Goal: Task Accomplishment & Management: Use online tool/utility

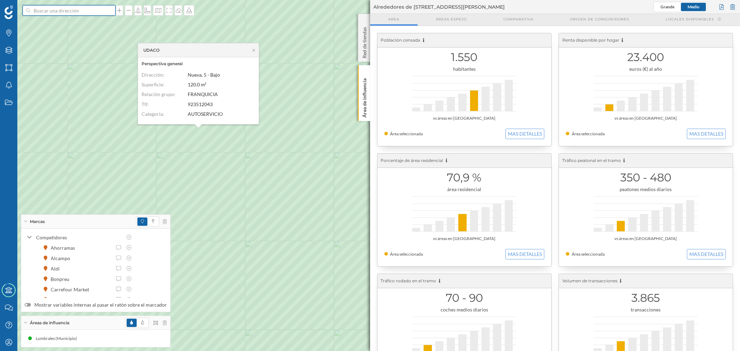
click at [94, 10] on input at bounding box center [69, 10] width 78 height 10
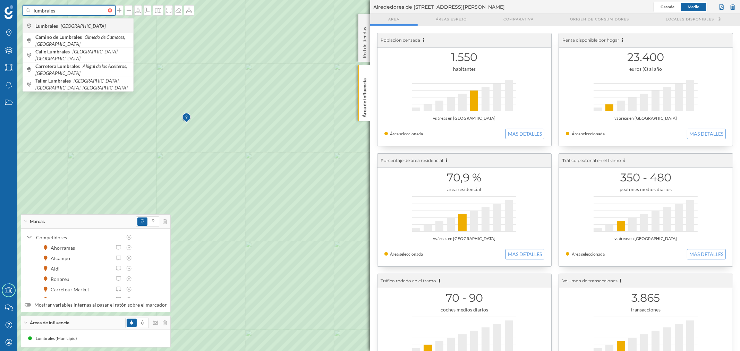
type input "lumbrales"
click at [92, 29] on span "Lumbrales [GEOGRAPHIC_DATA]" at bounding box center [82, 26] width 94 height 7
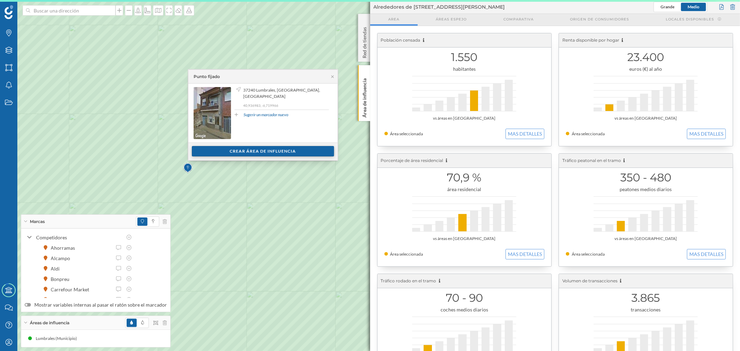
click at [254, 155] on div "Crear área de influencia" at bounding box center [263, 151] width 142 height 10
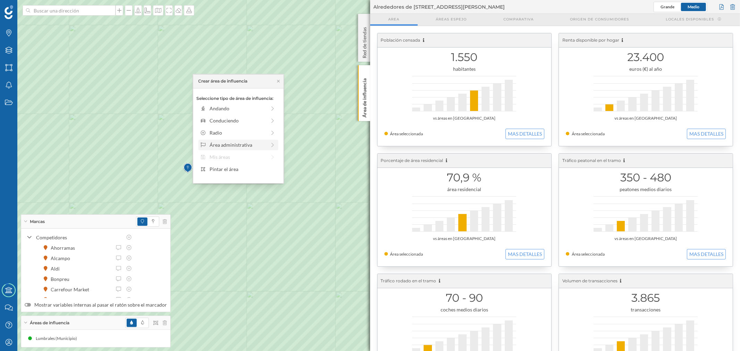
click at [238, 147] on div "Área administrativa" at bounding box center [238, 144] width 57 height 7
click at [230, 133] on div "Municipio" at bounding box center [244, 132] width 68 height 7
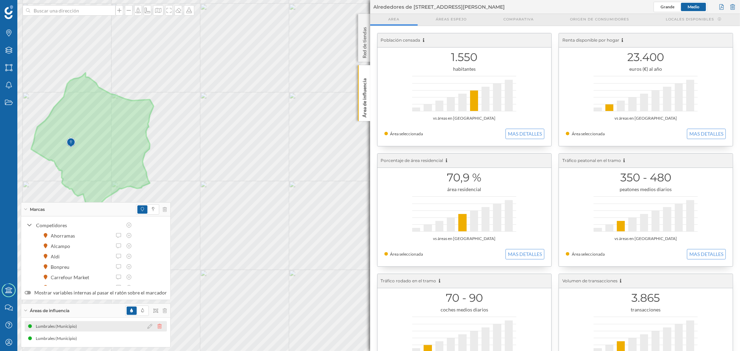
click at [158, 326] on icon at bounding box center [160, 326] width 4 height 5
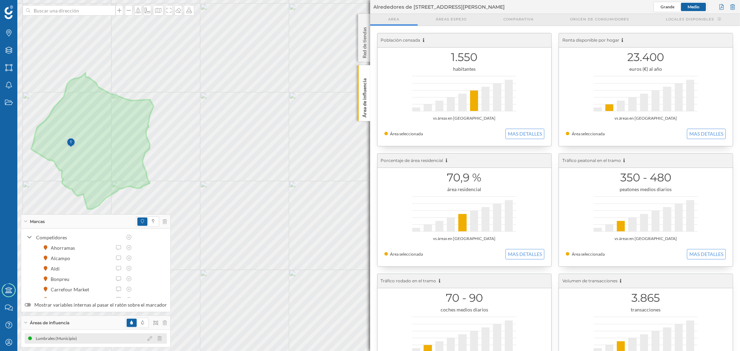
click at [123, 335] on div "Lumbrales (Municipio)" at bounding box center [96, 339] width 142 height 10
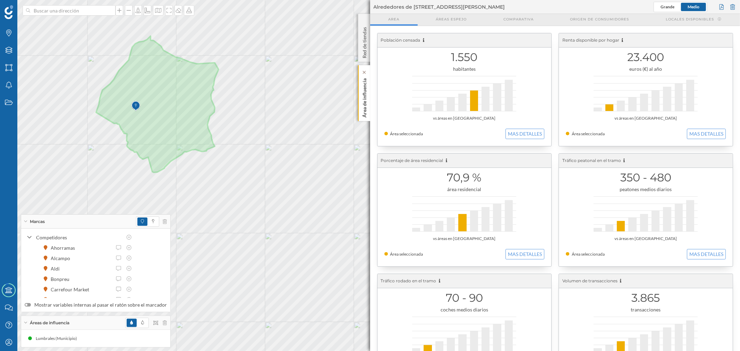
click at [361, 104] on p "Área de influencia" at bounding box center [364, 97] width 7 height 42
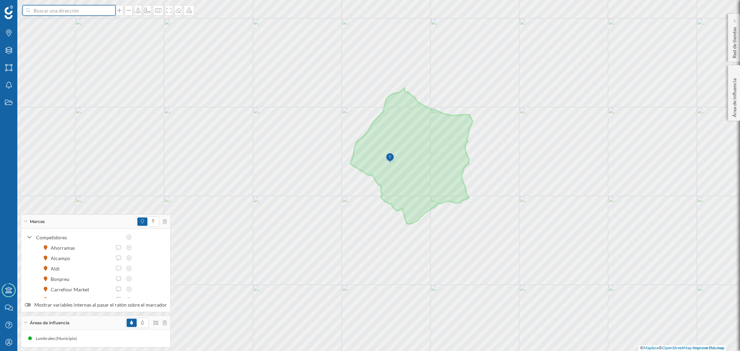
click at [77, 12] on input at bounding box center [69, 10] width 78 height 10
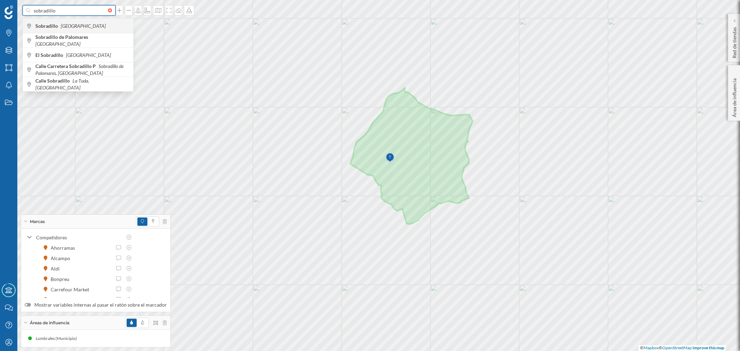
type input "sobradillo"
click at [108, 21] on div "Sobradillo [GEOGRAPHIC_DATA]" at bounding box center [78, 25] width 110 height 15
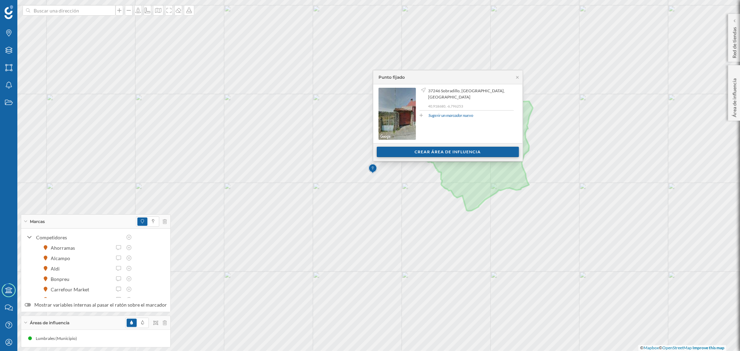
click at [397, 153] on div "Crear área de influencia" at bounding box center [448, 152] width 142 height 10
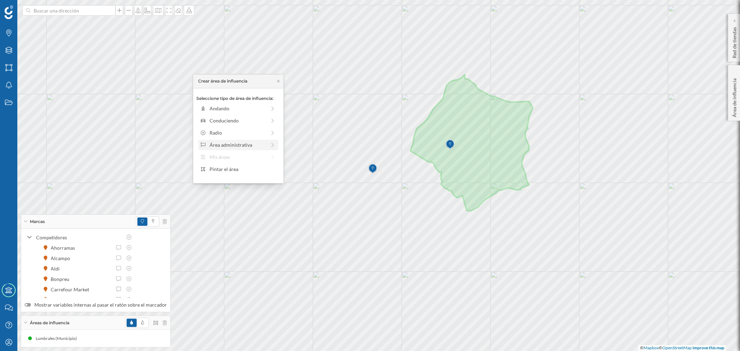
click at [252, 141] on div "Área administrativa" at bounding box center [239, 145] width 80 height 10
click at [238, 134] on div "Municipio" at bounding box center [244, 132] width 68 height 7
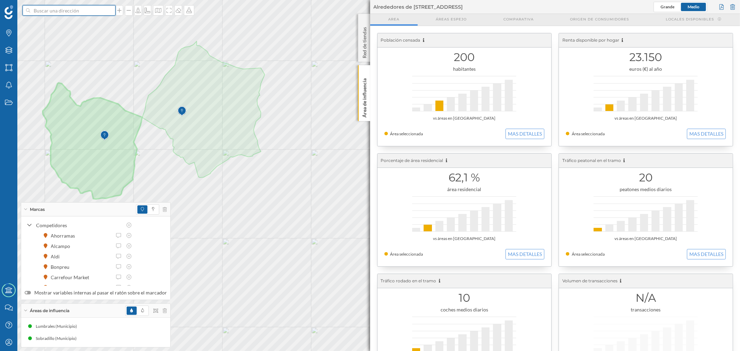
click at [103, 15] on input at bounding box center [69, 10] width 78 height 10
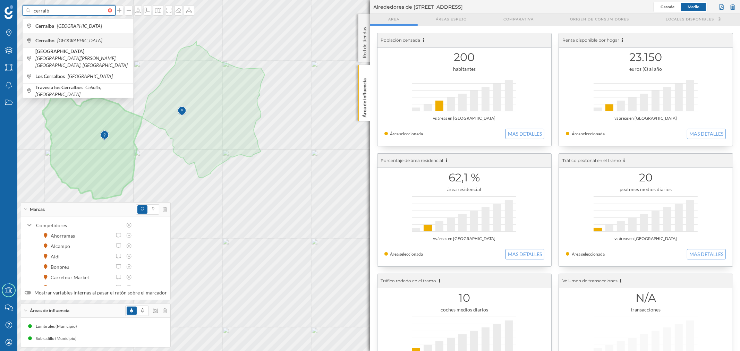
type input "cerralb"
click at [101, 43] on span "Cerralbo [GEOGRAPHIC_DATA]" at bounding box center [82, 40] width 94 height 7
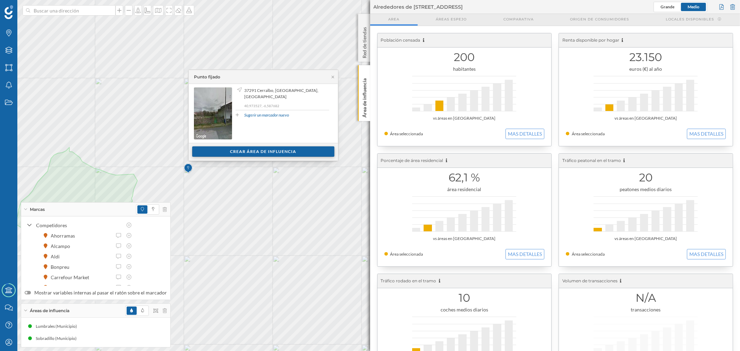
click at [218, 151] on div "Crear área de influencia" at bounding box center [263, 151] width 142 height 10
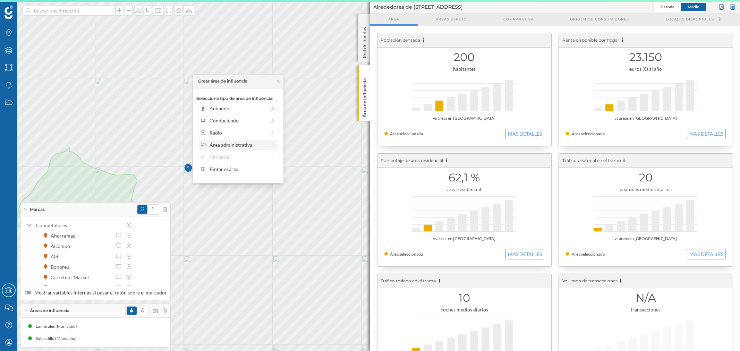
click at [214, 144] on div "Área administrativa" at bounding box center [238, 144] width 57 height 7
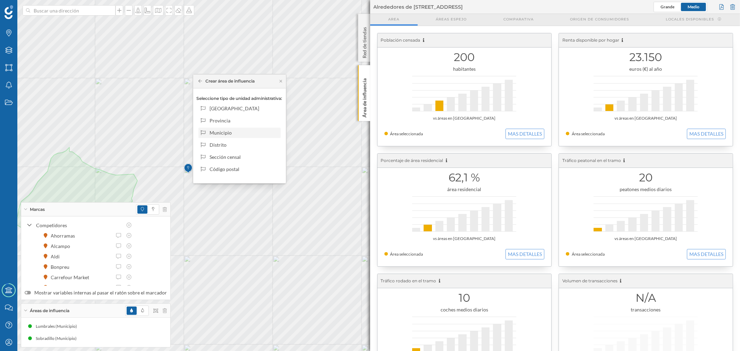
click at [220, 130] on div "Municipio" at bounding box center [244, 132] width 68 height 7
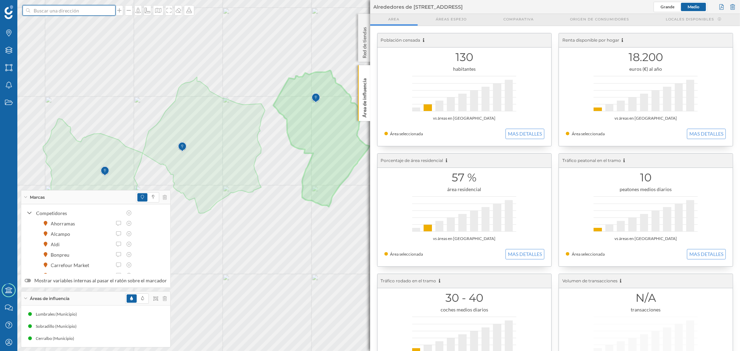
click at [84, 13] on input at bounding box center [69, 10] width 78 height 10
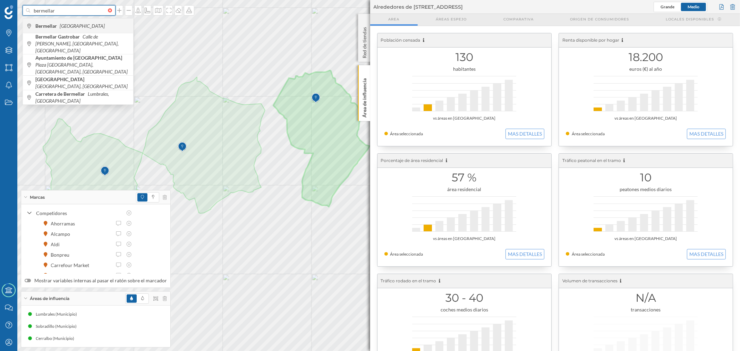
type input "bermellar"
click at [95, 24] on span "Bermellar [GEOGRAPHIC_DATA]" at bounding box center [82, 26] width 94 height 7
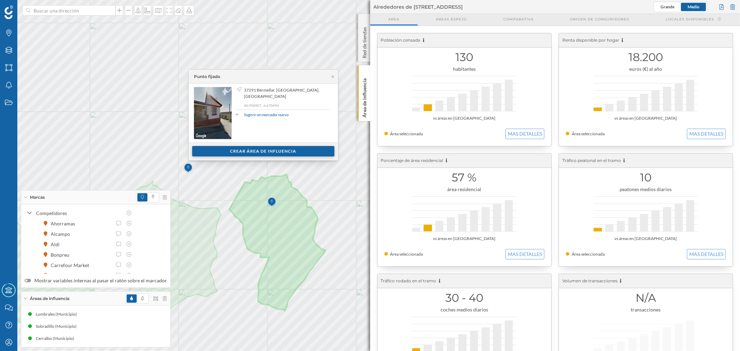
click at [253, 148] on div "Crear área de influencia" at bounding box center [263, 151] width 142 height 10
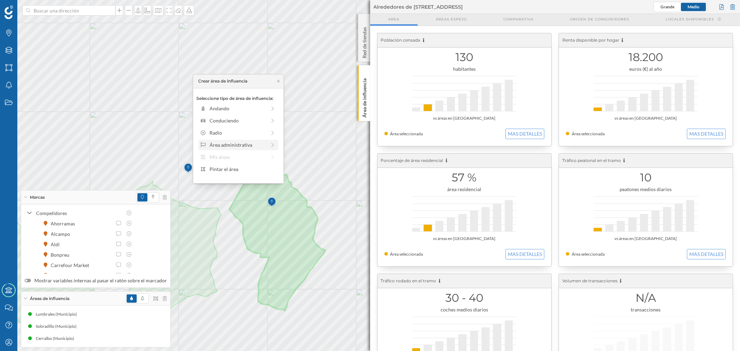
click at [230, 144] on div "Área administrativa" at bounding box center [238, 144] width 57 height 7
click at [224, 130] on div "Municipio" at bounding box center [244, 132] width 68 height 7
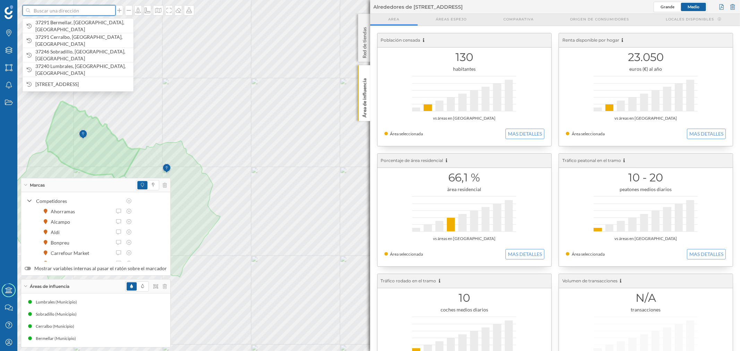
paste input "Pl. [STREET_ADDRESS]"
type input "Pl. [STREET_ADDRESS]"
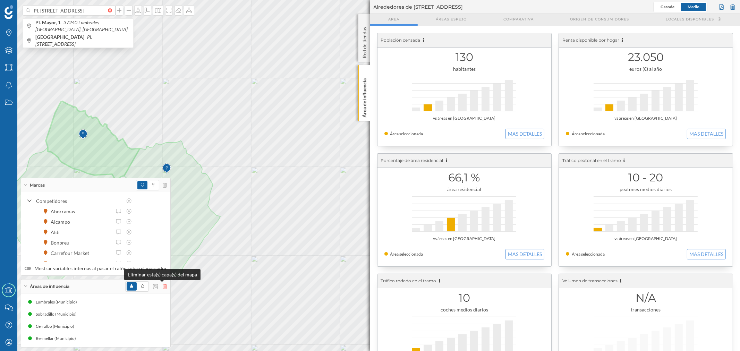
click at [163, 287] on icon at bounding box center [165, 286] width 4 height 5
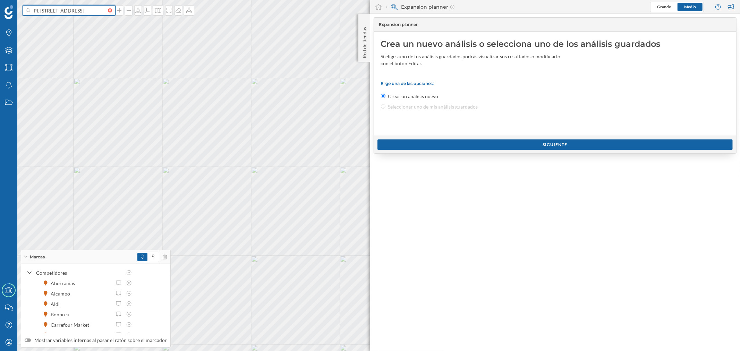
click at [99, 15] on input "Pl. [STREET_ADDRESS]" at bounding box center [69, 10] width 78 height 10
click at [96, 26] on span "Pl. [STREET_ADDRESS]" at bounding box center [82, 26] width 94 height 14
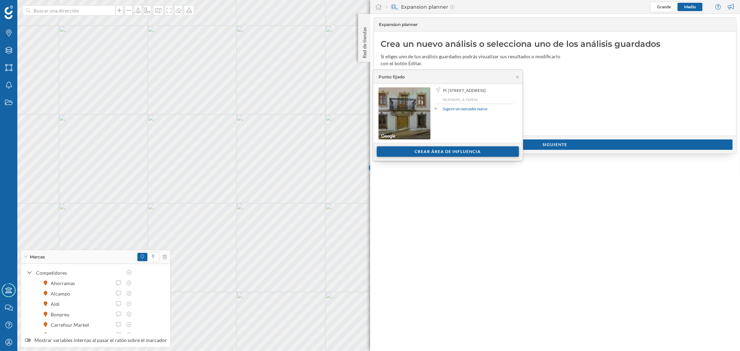
click at [398, 150] on div "Crear área de influencia" at bounding box center [448, 151] width 142 height 10
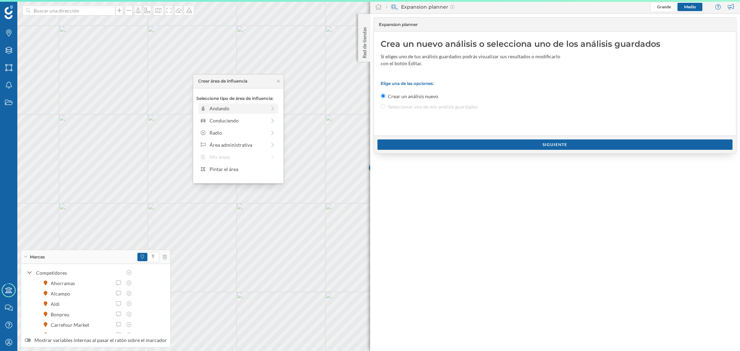
click at [215, 107] on div "Andando" at bounding box center [238, 108] width 57 height 7
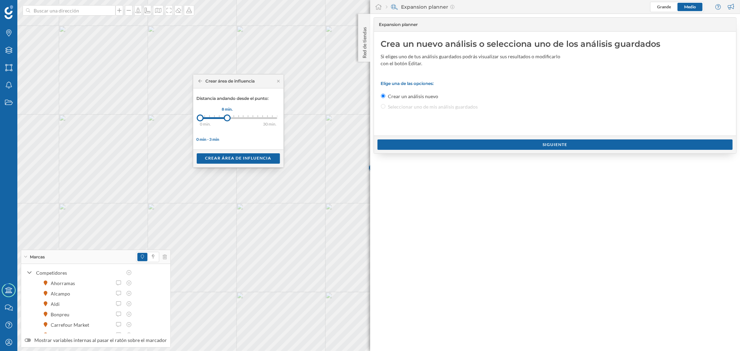
drag, startPoint x: 205, startPoint y: 120, endPoint x: 228, endPoint y: 120, distance: 22.2
click at [228, 120] on div at bounding box center [227, 118] width 7 height 7
click at [233, 159] on div "Crear área de influencia" at bounding box center [238, 158] width 83 height 10
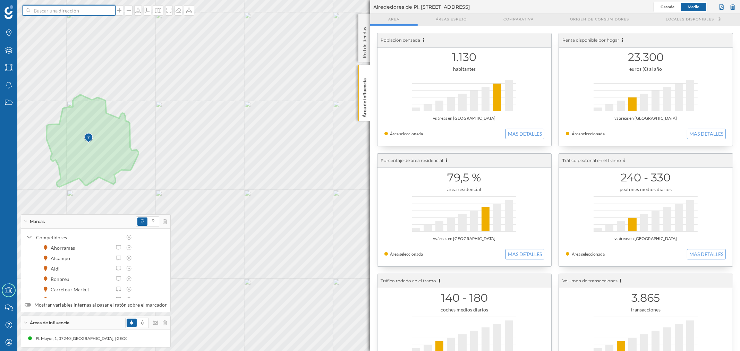
click at [47, 12] on input at bounding box center [69, 10] width 78 height 10
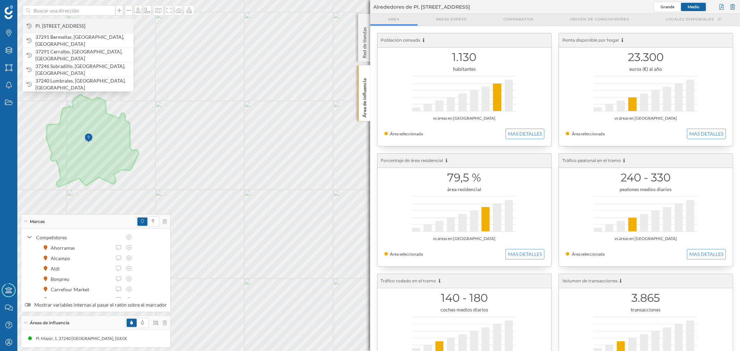
click at [52, 24] on span "Pl. [STREET_ADDRESS]" at bounding box center [82, 26] width 94 height 7
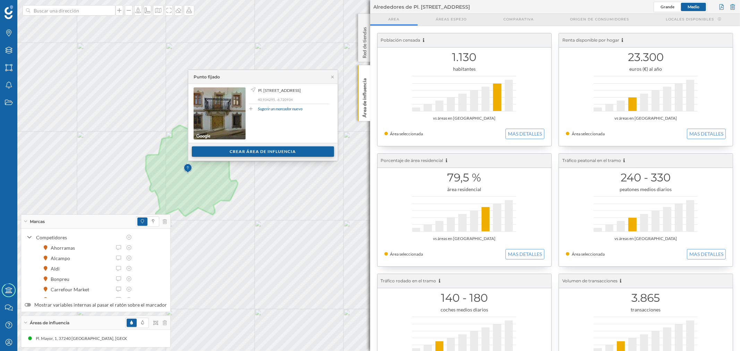
click at [211, 150] on div "Crear área de influencia" at bounding box center [263, 151] width 142 height 10
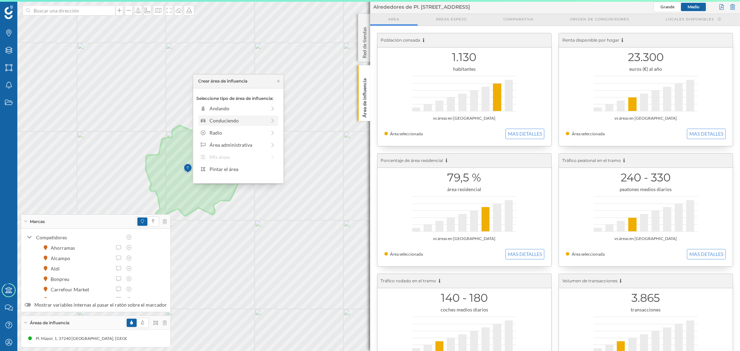
click at [210, 123] on div "Conduciendo" at bounding box center [238, 120] width 57 height 7
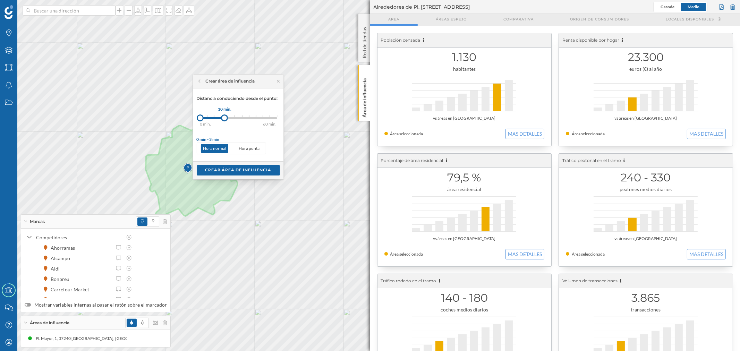
drag, startPoint x: 204, startPoint y: 116, endPoint x: 224, endPoint y: 119, distance: 20.3
click at [224, 119] on div at bounding box center [224, 118] width 7 height 7
click at [226, 167] on div "Crear área de influencia" at bounding box center [238, 170] width 83 height 10
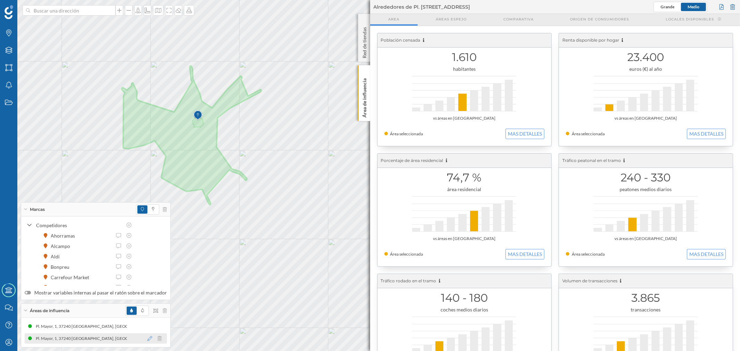
click at [147, 338] on icon at bounding box center [149, 338] width 5 height 5
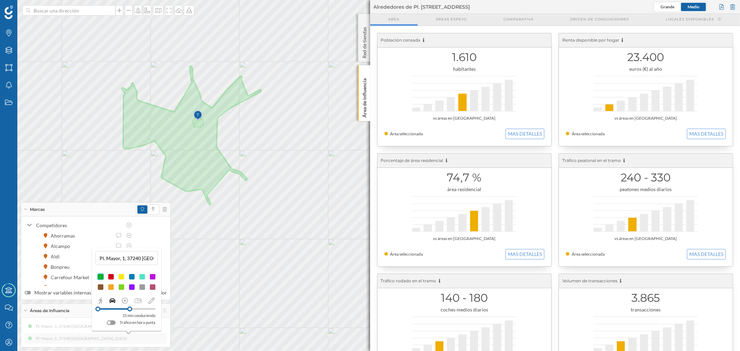
drag, startPoint x: 112, startPoint y: 309, endPoint x: 130, endPoint y: 314, distance: 18.7
click at [130, 314] on div "15 min conduciendo Tráfico en hora punta" at bounding box center [127, 316] width 58 height 20
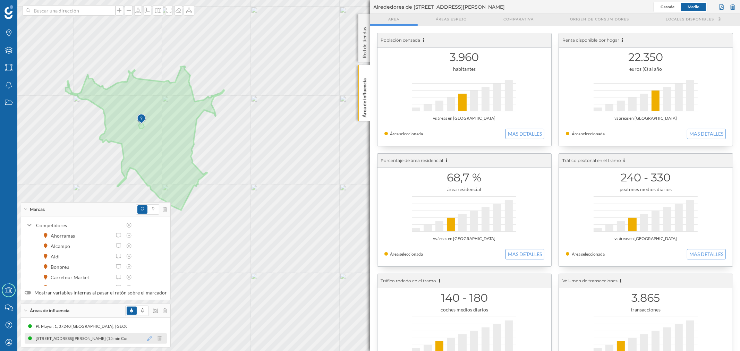
click at [147, 338] on icon at bounding box center [149, 338] width 5 height 5
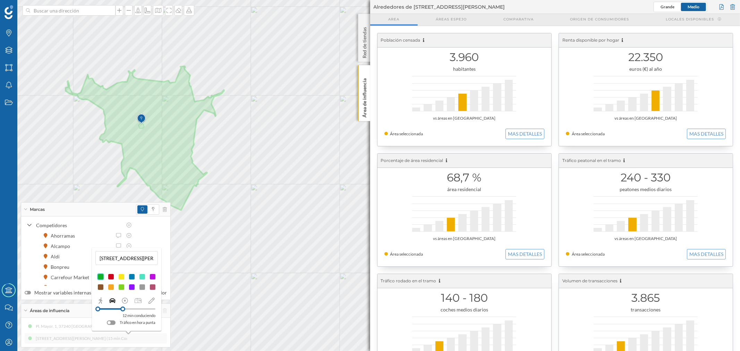
drag, startPoint x: 127, startPoint y: 310, endPoint x: 123, endPoint y: 310, distance: 3.8
click at [123, 310] on div at bounding box center [122, 309] width 5 height 5
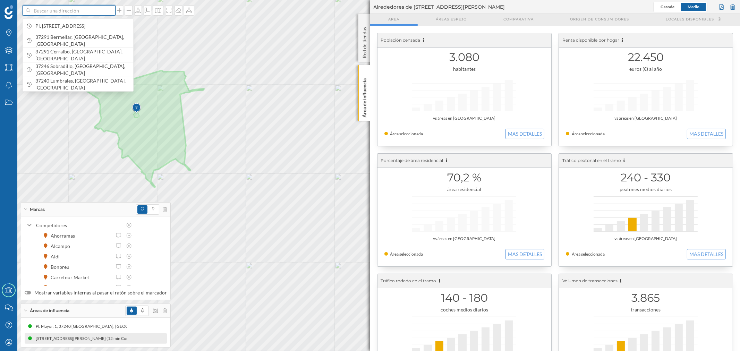
click at [73, 15] on input at bounding box center [69, 10] width 78 height 10
type input "ledesma"
click at [106, 26] on span "Ledesma [GEOGRAPHIC_DATA]" at bounding box center [82, 26] width 94 height 7
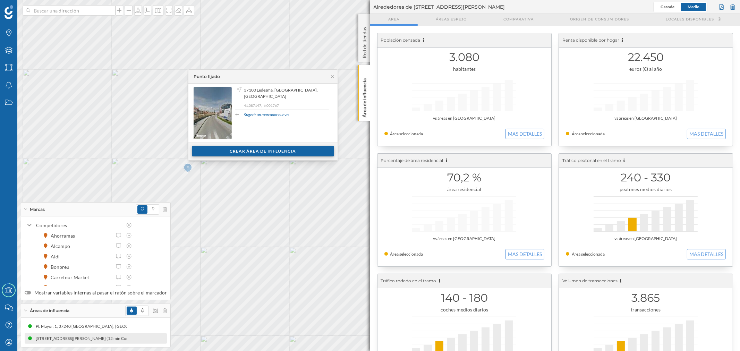
click at [251, 154] on div "Crear área de influencia" at bounding box center [263, 151] width 142 height 10
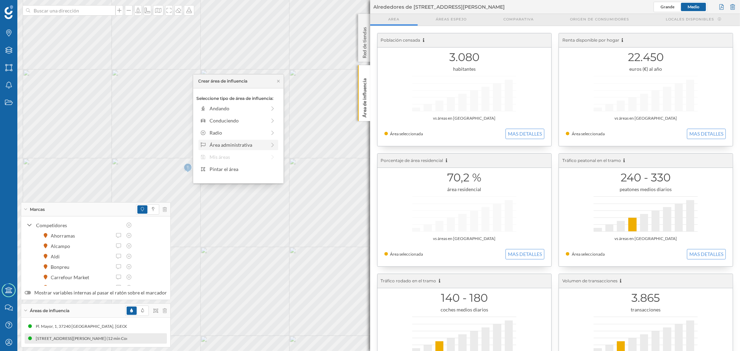
click at [219, 144] on div "Área administrativa" at bounding box center [238, 144] width 57 height 7
click at [223, 133] on div "Municipio" at bounding box center [244, 132] width 68 height 7
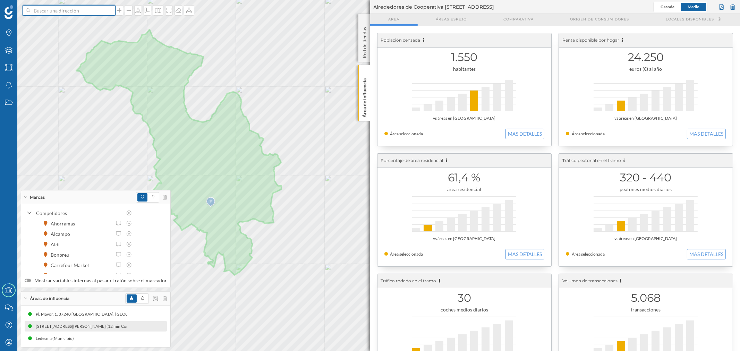
click at [68, 12] on input at bounding box center [69, 10] width 78 height 10
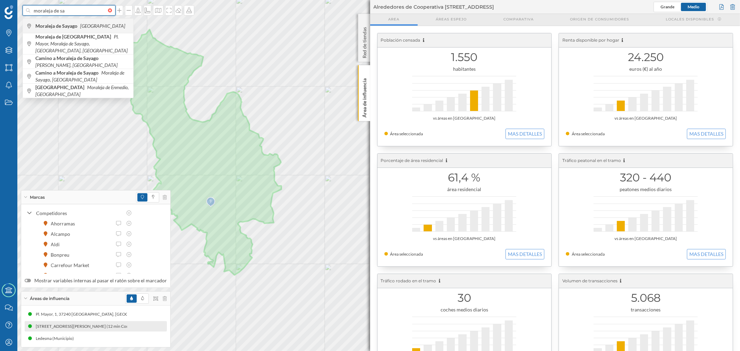
type input "moraleja de sa"
click at [61, 28] on b "Moraleja de Sayago" at bounding box center [57, 26] width 44 height 6
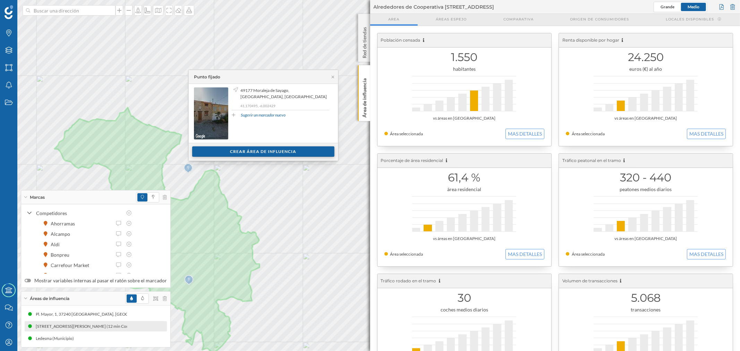
click at [265, 153] on div "Crear área de influencia" at bounding box center [263, 151] width 142 height 10
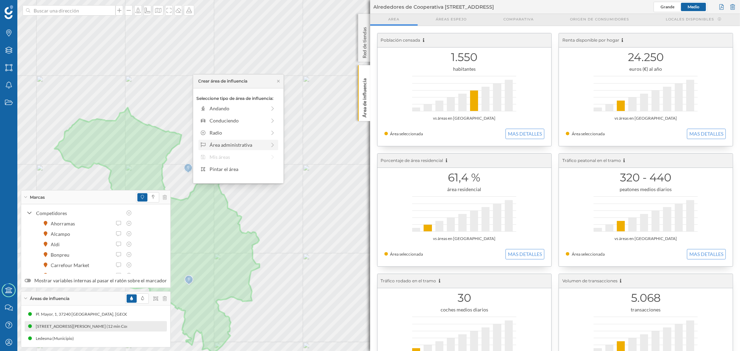
click at [227, 143] on div "Área administrativa" at bounding box center [238, 144] width 57 height 7
click at [228, 137] on div "Municipio" at bounding box center [240, 133] width 82 height 10
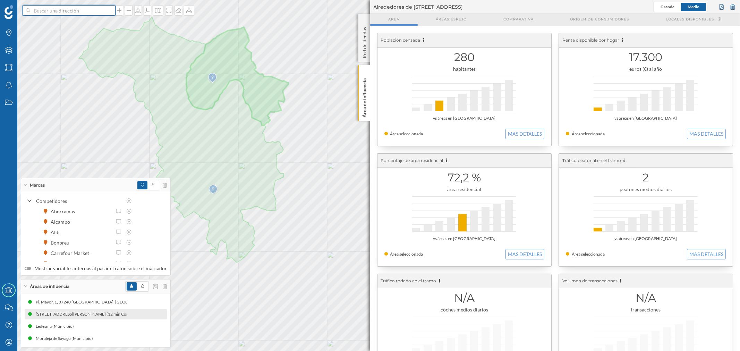
click at [73, 11] on input at bounding box center [69, 10] width 78 height 10
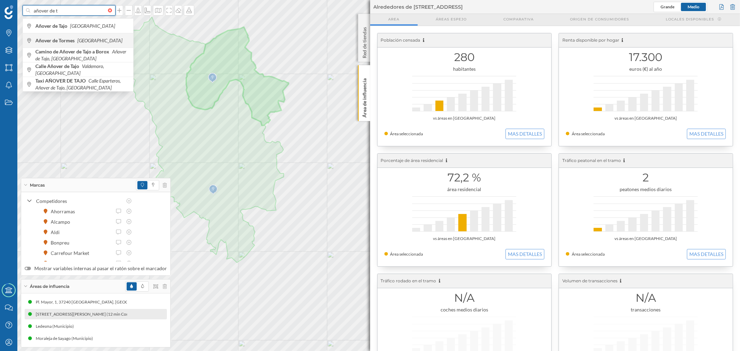
type input "añover de t"
click at [84, 39] on icon "[GEOGRAPHIC_DATA]" at bounding box center [99, 40] width 45 height 6
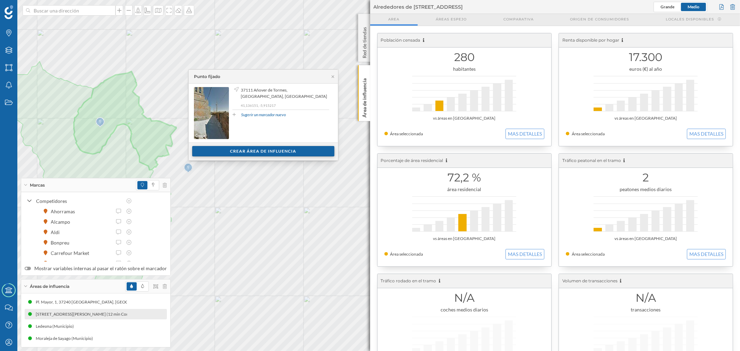
click at [271, 148] on div "Crear área de influencia" at bounding box center [263, 151] width 142 height 10
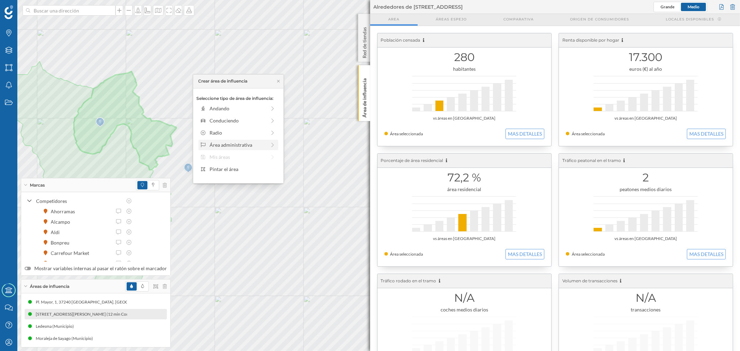
click at [223, 142] on div "Área administrativa" at bounding box center [238, 144] width 57 height 7
click at [217, 132] on div "Municipio" at bounding box center [244, 132] width 68 height 7
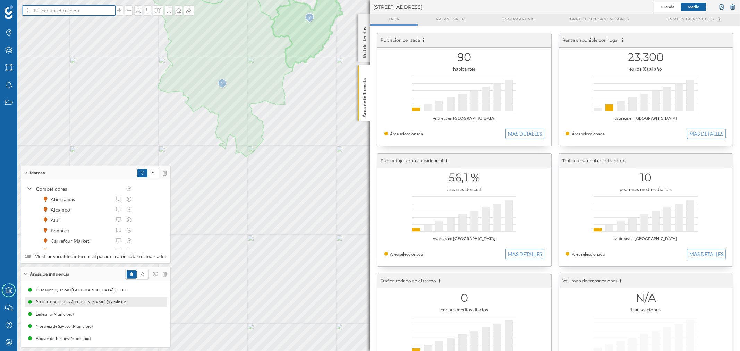
click at [102, 6] on input at bounding box center [69, 10] width 78 height 10
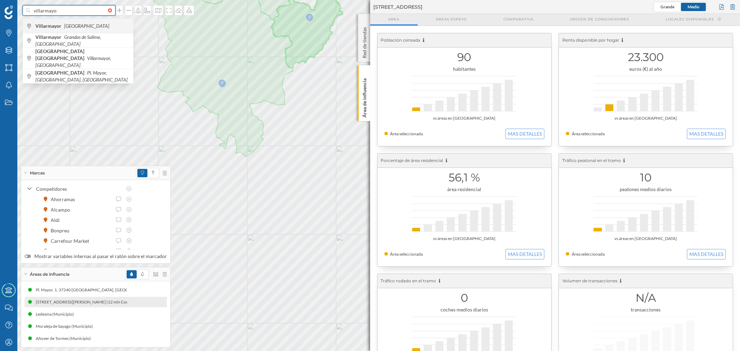
type input "villarmayo"
click at [75, 21] on div "Villarmayor [GEOGRAPHIC_DATA]" at bounding box center [78, 25] width 110 height 15
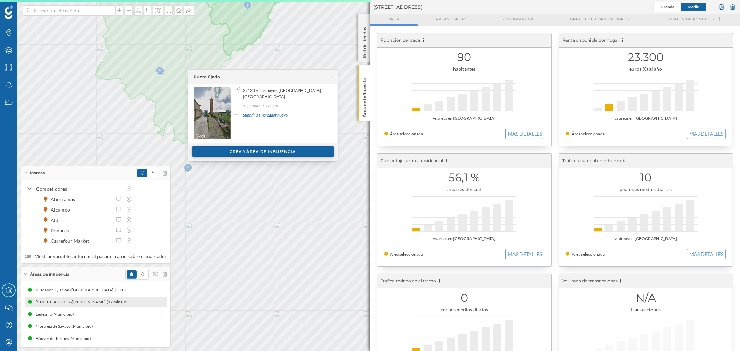
click at [260, 151] on div "Crear área de influencia" at bounding box center [263, 151] width 142 height 10
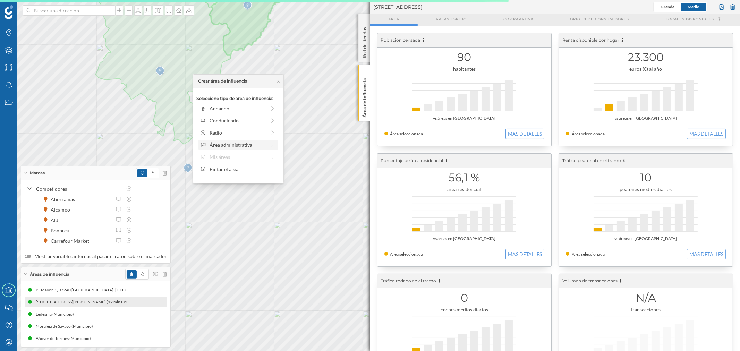
click at [225, 143] on div "Área administrativa" at bounding box center [238, 144] width 57 height 7
click at [223, 130] on div "Municipio" at bounding box center [244, 132] width 68 height 7
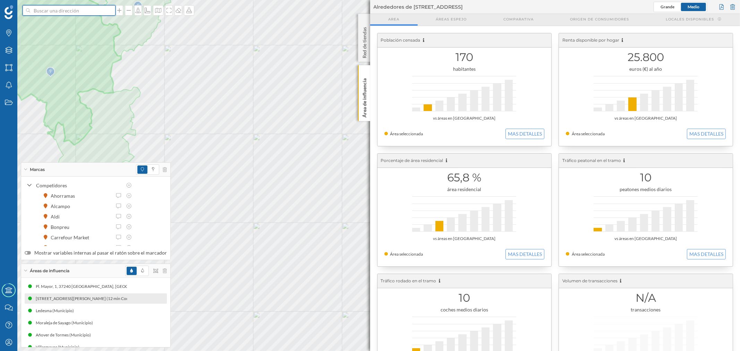
click at [64, 13] on input at bounding box center [69, 10] width 78 height 10
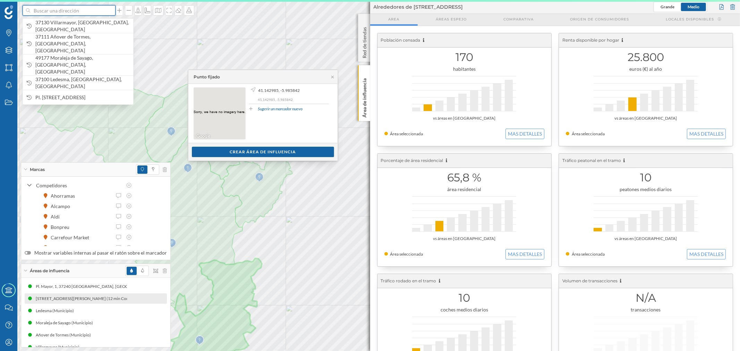
paste input "Pl. [STREET_ADDRESS]"
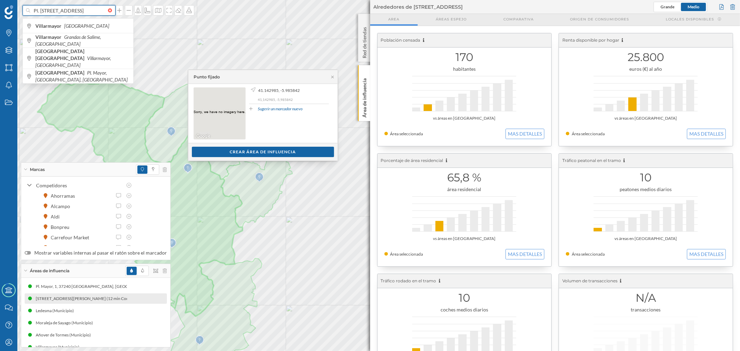
scroll to position [0, 16]
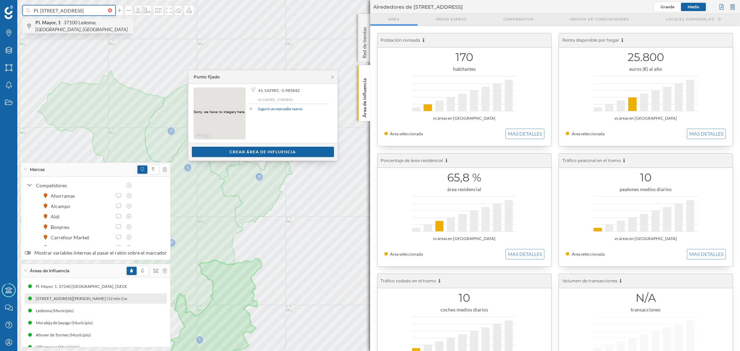
type input "Pl. [STREET_ADDRESS]"
click at [88, 29] on span "Pl. Mayor, 1 [GEOGRAPHIC_DATA], [GEOGRAPHIC_DATA], [GEOGRAPHIC_DATA]" at bounding box center [82, 26] width 94 height 14
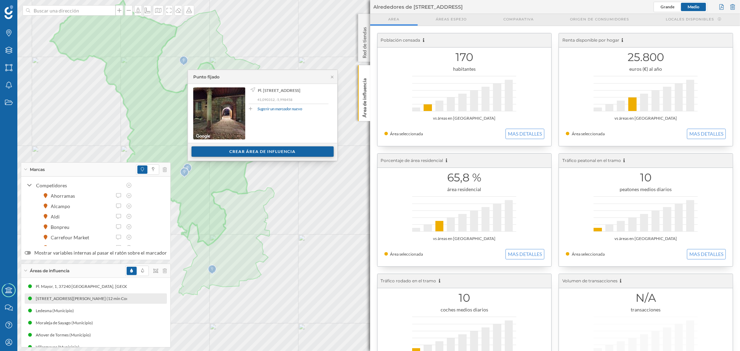
click at [245, 150] on div "Crear área de influencia" at bounding box center [263, 151] width 142 height 10
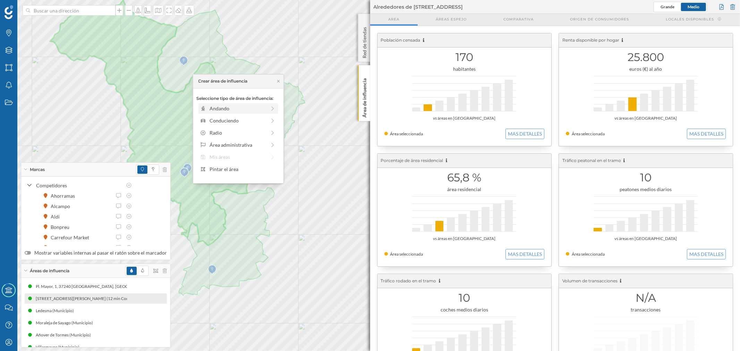
click at [226, 112] on div "Andando" at bounding box center [238, 108] width 57 height 7
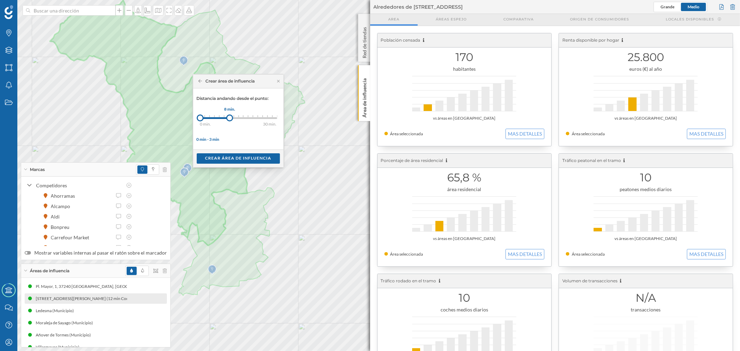
drag, startPoint x: 204, startPoint y: 119, endPoint x: 230, endPoint y: 119, distance: 25.7
click at [230, 119] on div at bounding box center [229, 118] width 7 height 7
click at [237, 159] on div "Crear área de influencia" at bounding box center [238, 158] width 83 height 10
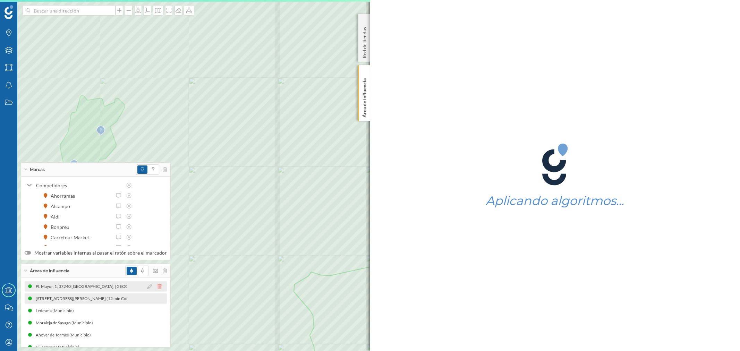
click at [158, 287] on icon at bounding box center [160, 286] width 4 height 5
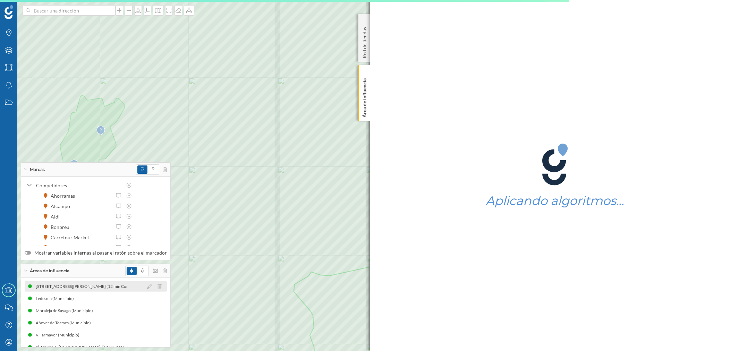
click at [158, 287] on icon at bounding box center [160, 286] width 4 height 5
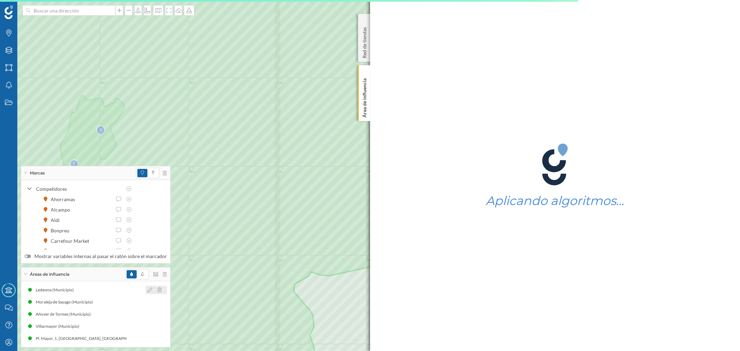
click at [158, 288] on icon at bounding box center [160, 290] width 4 height 5
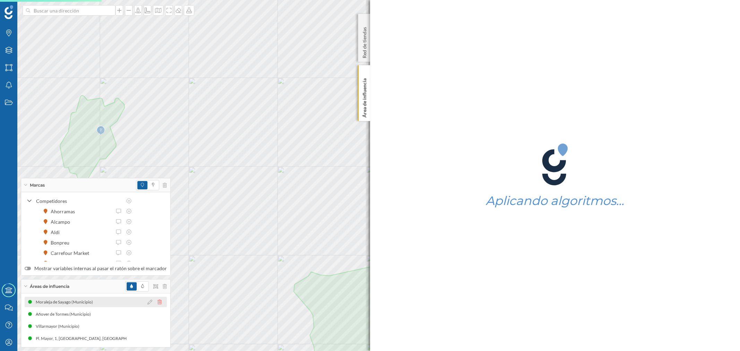
click at [158, 303] on icon at bounding box center [160, 302] width 4 height 5
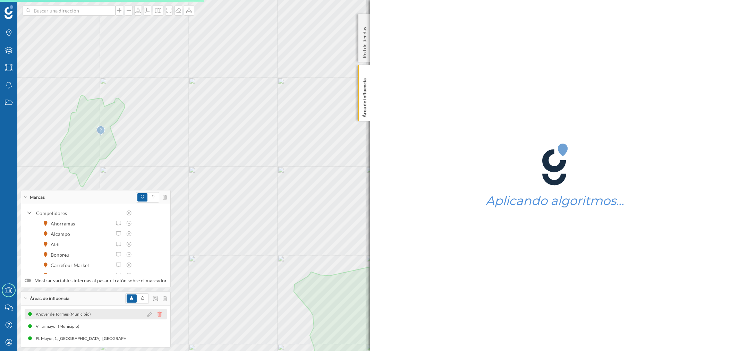
click at [158, 313] on icon at bounding box center [160, 314] width 4 height 5
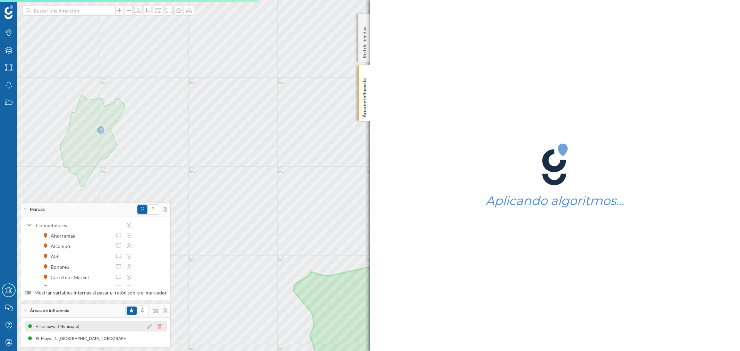
click at [158, 326] on icon at bounding box center [160, 326] width 4 height 5
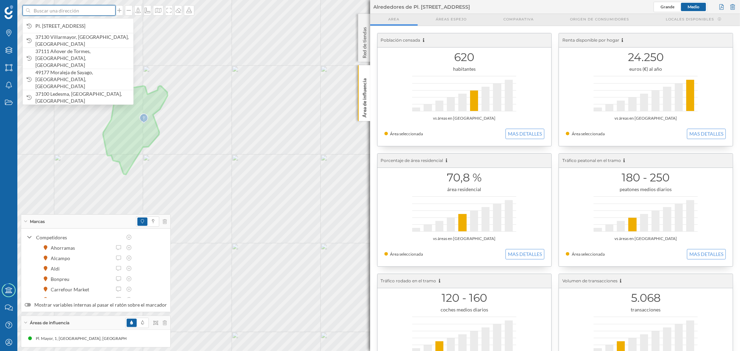
click at [62, 8] on input at bounding box center [69, 10] width 78 height 10
click at [67, 23] on span "Pl. [STREET_ADDRESS]" at bounding box center [82, 26] width 94 height 7
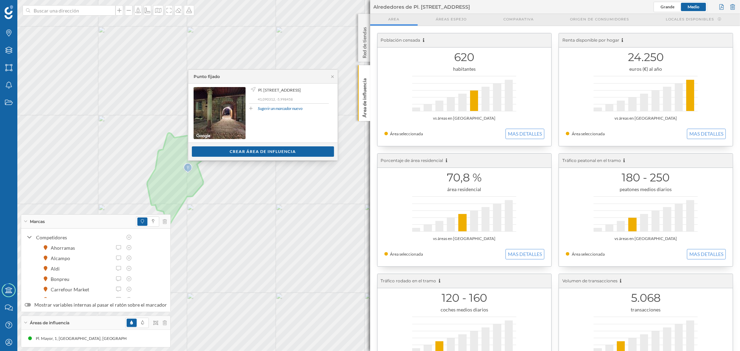
click at [213, 146] on div "Ver clientes Crear área de influencia" at bounding box center [262, 152] width 149 height 18
click at [214, 151] on div "Crear área de influencia" at bounding box center [263, 151] width 142 height 10
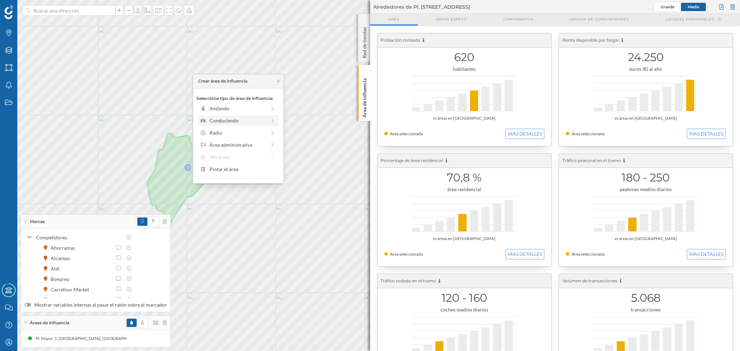
click at [214, 118] on div "Conduciendo" at bounding box center [238, 120] width 57 height 7
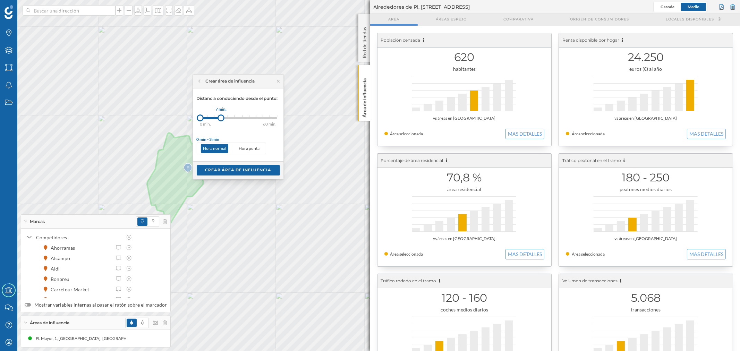
drag, startPoint x: 207, startPoint y: 119, endPoint x: 221, endPoint y: 120, distance: 14.6
click at [221, 120] on div at bounding box center [221, 118] width 7 height 7
click at [231, 169] on div "Crear área de influencia" at bounding box center [238, 170] width 83 height 10
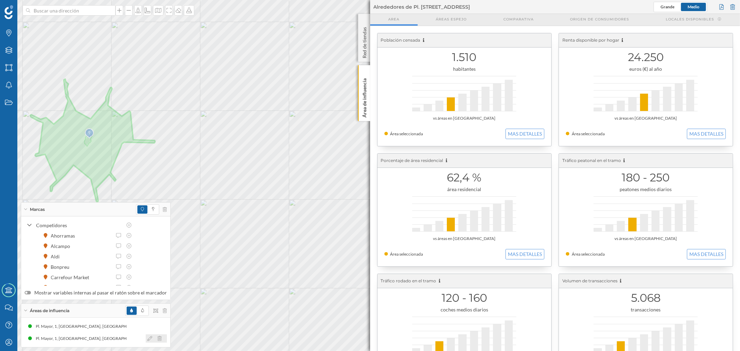
click at [147, 338] on icon at bounding box center [149, 338] width 5 height 5
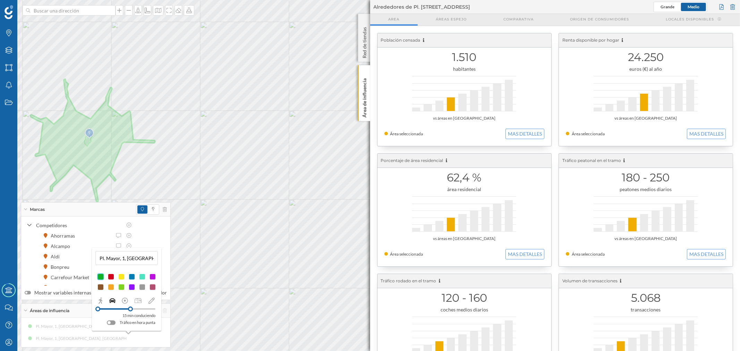
drag, startPoint x: 114, startPoint y: 309, endPoint x: 130, endPoint y: 313, distance: 17.2
click at [130, 313] on div "15 min conduciendo Tráfico en hora punta" at bounding box center [127, 316] width 58 height 20
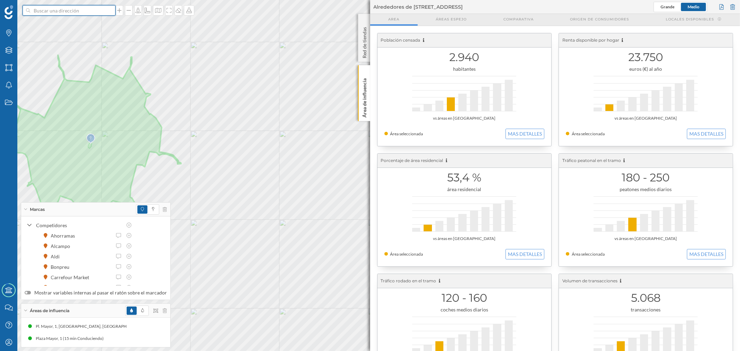
click at [84, 12] on input at bounding box center [69, 10] width 78 height 10
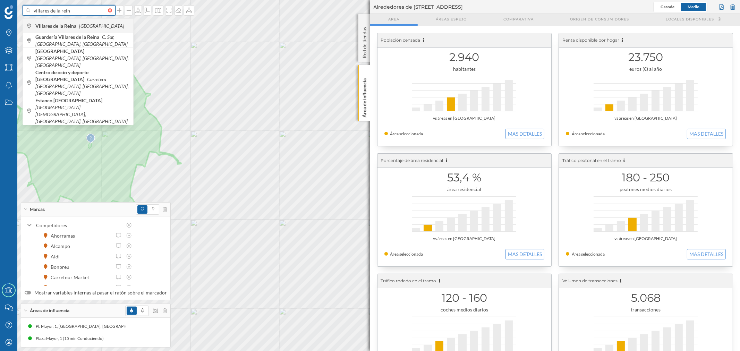
type input "villares de la rein"
click at [91, 28] on icon "[GEOGRAPHIC_DATA]" at bounding box center [101, 26] width 45 height 6
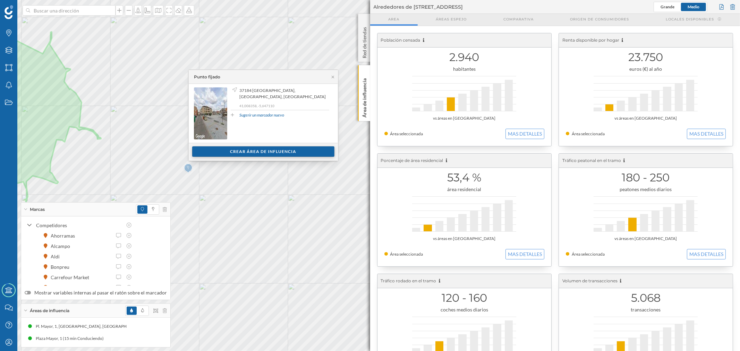
click at [260, 147] on div "Crear área de influencia" at bounding box center [263, 151] width 142 height 10
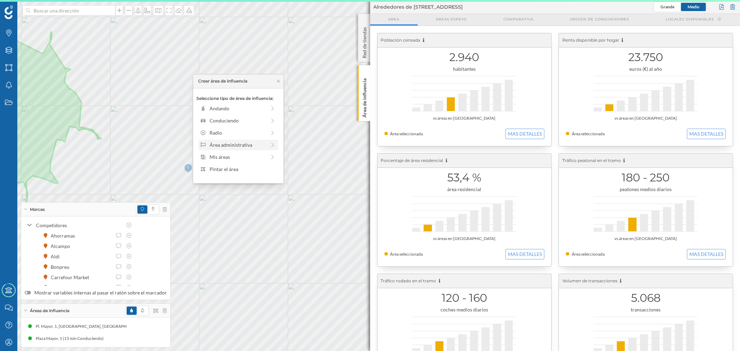
click at [223, 143] on div "Área administrativa" at bounding box center [238, 144] width 57 height 7
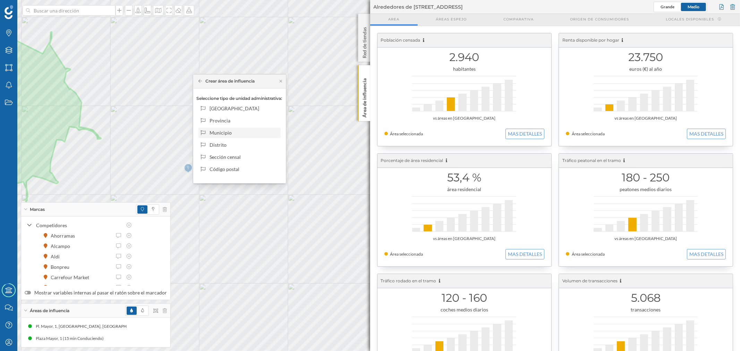
click at [219, 130] on div "Municipio" at bounding box center [244, 132] width 68 height 7
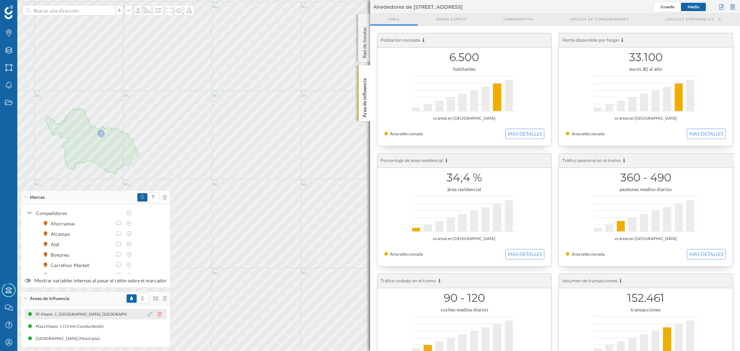
click at [158, 315] on icon at bounding box center [160, 314] width 4 height 5
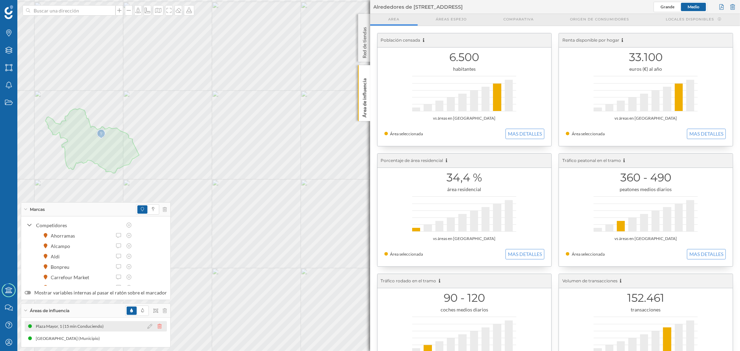
click at [158, 326] on icon at bounding box center [160, 326] width 4 height 5
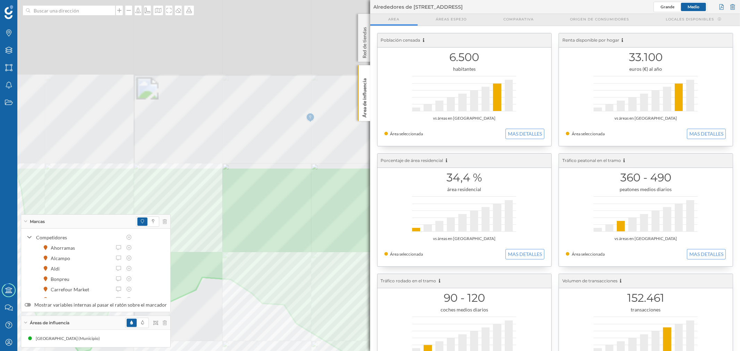
click at [164, 269] on div "Marcas Capas Áreas Notificaciones Estados Academy Contacta con nosotros Centro …" at bounding box center [370, 175] width 740 height 351
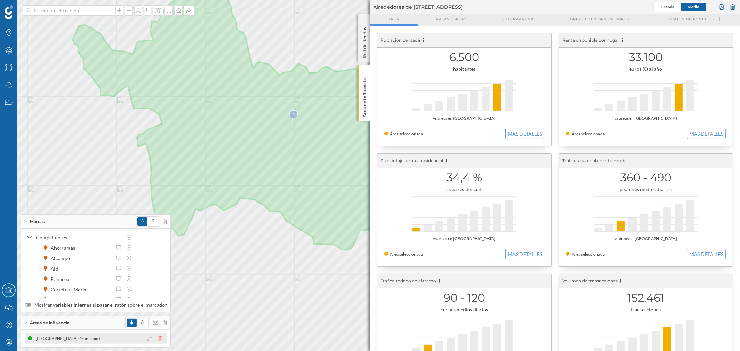
click at [158, 339] on icon at bounding box center [160, 338] width 4 height 5
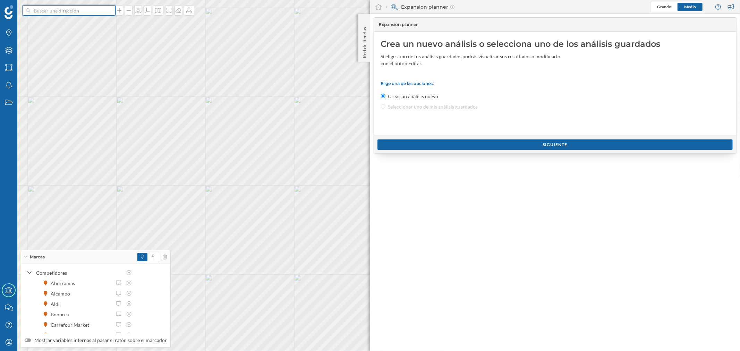
click at [90, 13] on input at bounding box center [69, 10] width 78 height 10
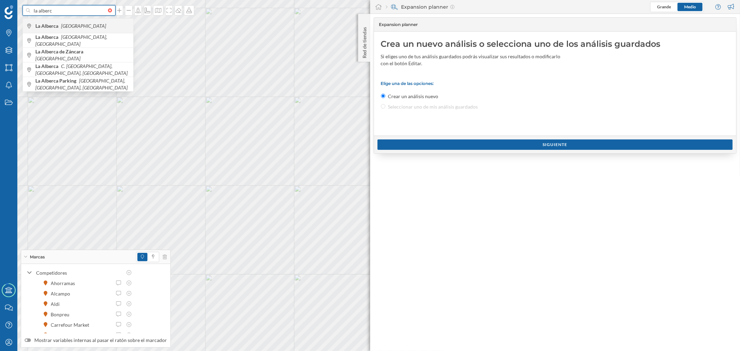
type input "la alberc"
click at [87, 22] on div "La Alberca [GEOGRAPHIC_DATA]" at bounding box center [78, 25] width 110 height 15
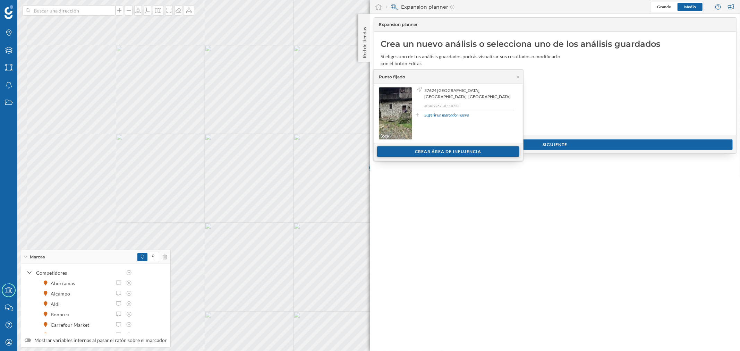
click at [428, 153] on div "Crear área de influencia" at bounding box center [448, 151] width 142 height 10
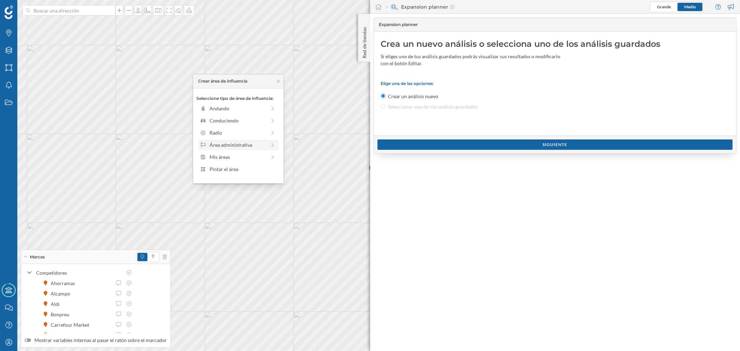
click at [253, 145] on div "Área administrativa" at bounding box center [238, 144] width 57 height 7
click at [241, 128] on div "Municipio" at bounding box center [240, 133] width 82 height 10
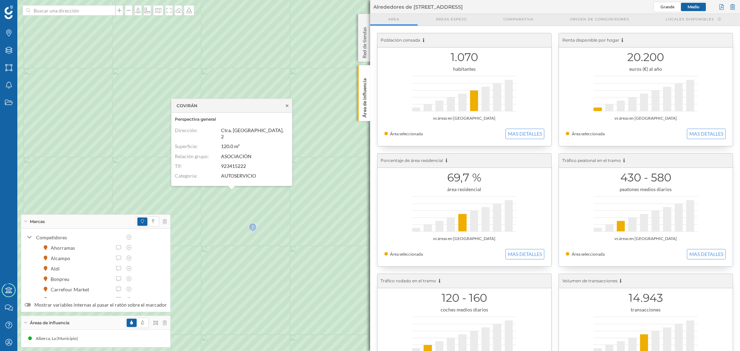
click at [286, 107] on icon at bounding box center [287, 105] width 2 height 2
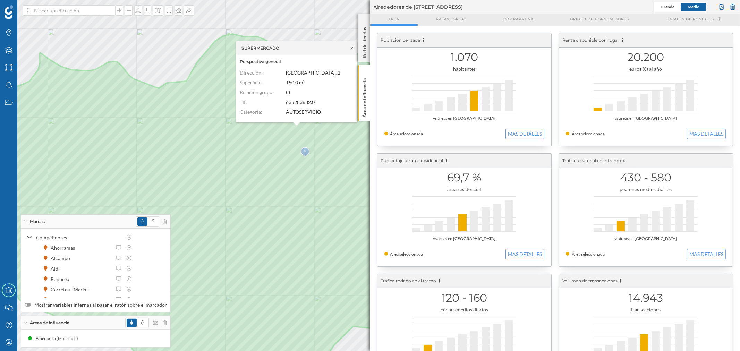
click at [351, 48] on icon at bounding box center [351, 48] width 5 height 4
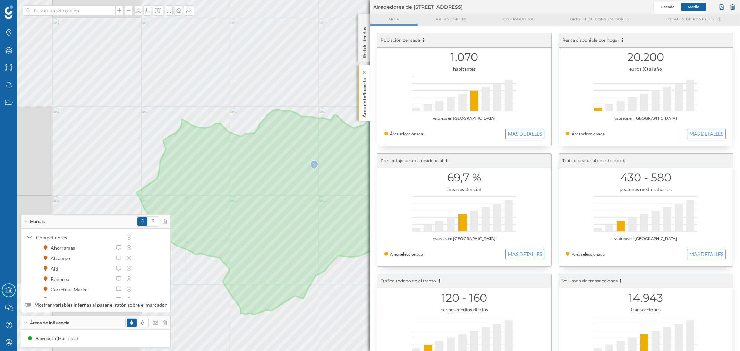
click at [366, 109] on p "Área de influencia" at bounding box center [364, 97] width 7 height 42
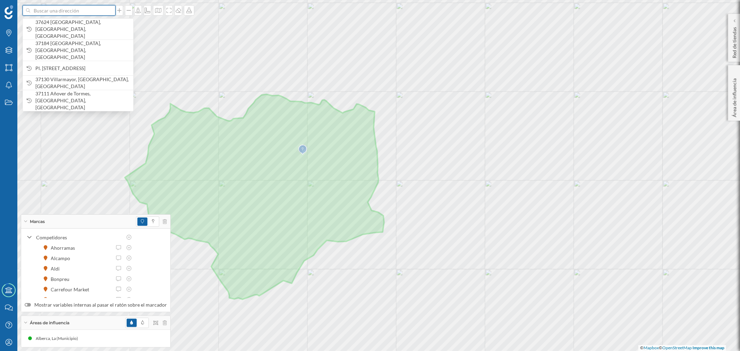
click at [95, 13] on input at bounding box center [69, 10] width 78 height 10
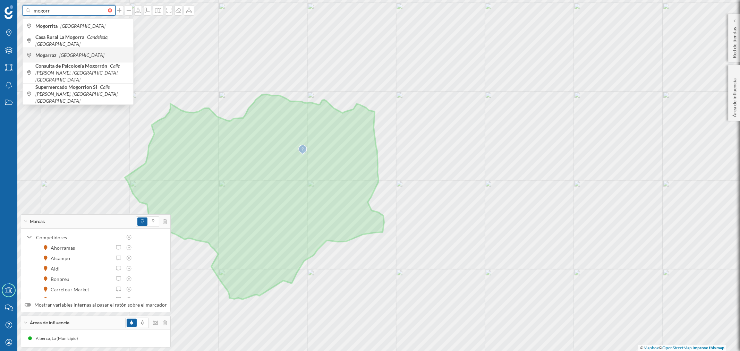
type input "mogorr"
click at [79, 54] on span "Mogarraz [GEOGRAPHIC_DATA]" at bounding box center [82, 55] width 94 height 7
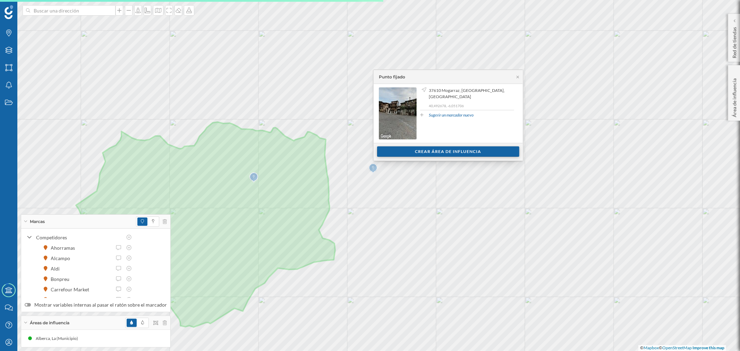
click at [415, 155] on div "Crear área de influencia" at bounding box center [448, 151] width 142 height 10
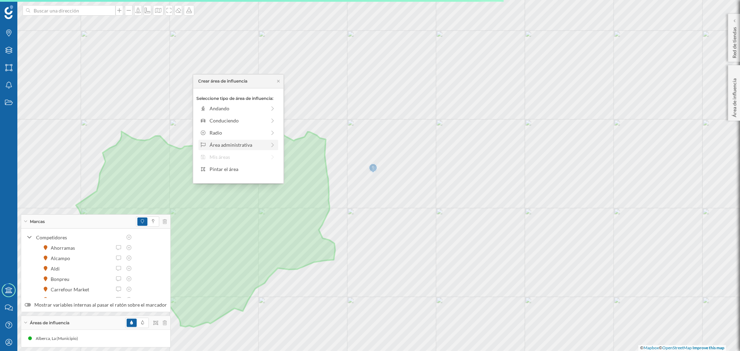
click at [238, 143] on div "Área administrativa" at bounding box center [238, 144] width 57 height 7
click at [242, 129] on div "Municipio" at bounding box center [244, 132] width 68 height 7
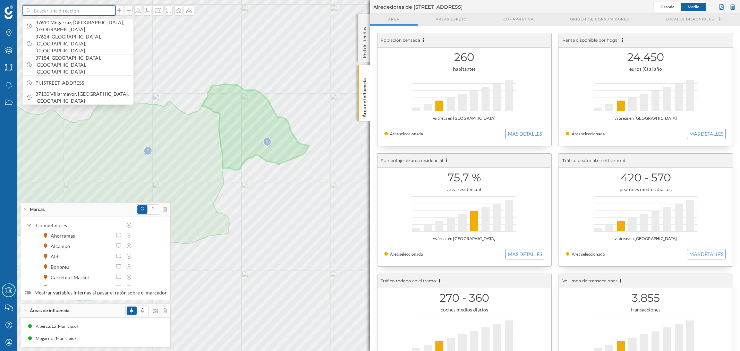
click at [74, 13] on input at bounding box center [69, 10] width 78 height 10
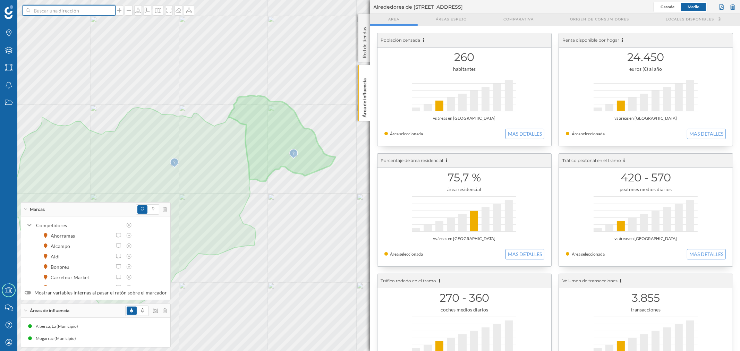
click at [84, 9] on input at bounding box center [69, 10] width 78 height 10
type input "el casarit"
drag, startPoint x: 61, startPoint y: 11, endPoint x: 0, endPoint y: 10, distance: 61.5
click at [0, 10] on div "el casarit Área Recreativa [GEOGRAPHIC_DATA] SA-201, [GEOGRAPHIC_DATA], [GEOGRA…" at bounding box center [370, 175] width 740 height 351
type input "[GEOGRAPHIC_DATA]"
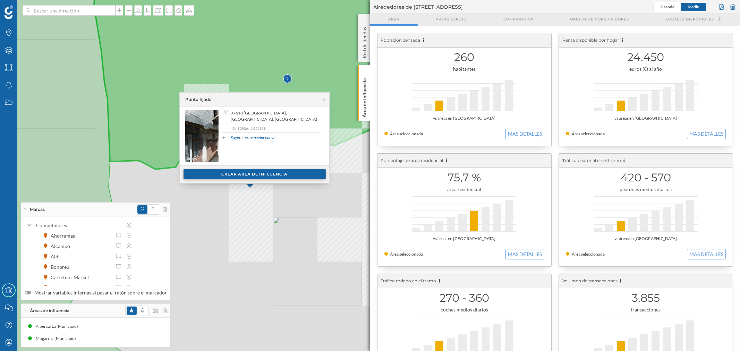
click at [261, 170] on div "Crear área de influencia" at bounding box center [255, 174] width 142 height 10
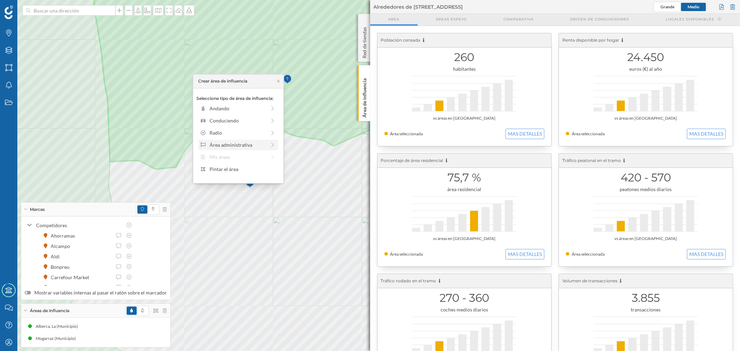
click at [236, 142] on div "Área administrativa" at bounding box center [238, 144] width 57 height 7
click at [234, 135] on div "Municipio" at bounding box center [244, 132] width 68 height 7
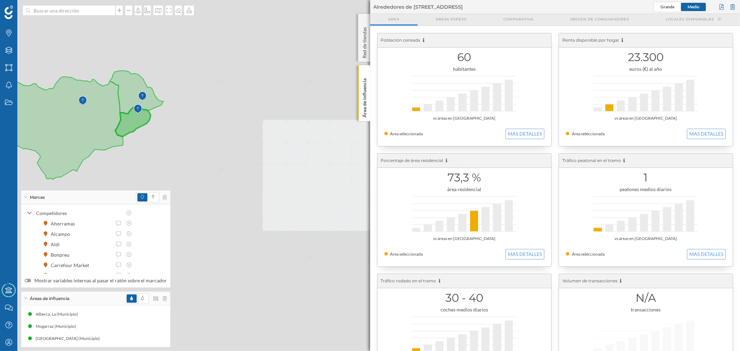
click at [0, 0] on div at bounding box center [0, 0] width 0 height 0
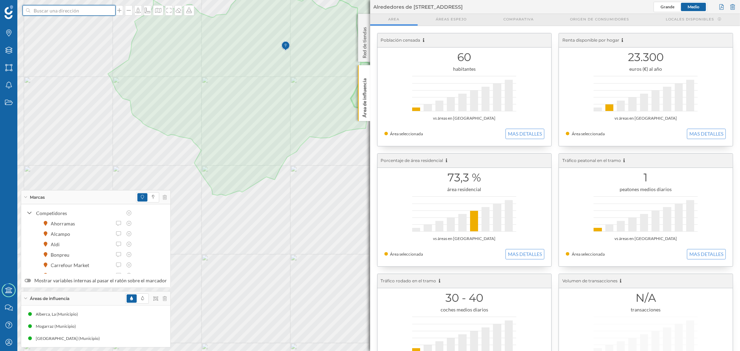
click at [61, 10] on input at bounding box center [69, 10] width 78 height 10
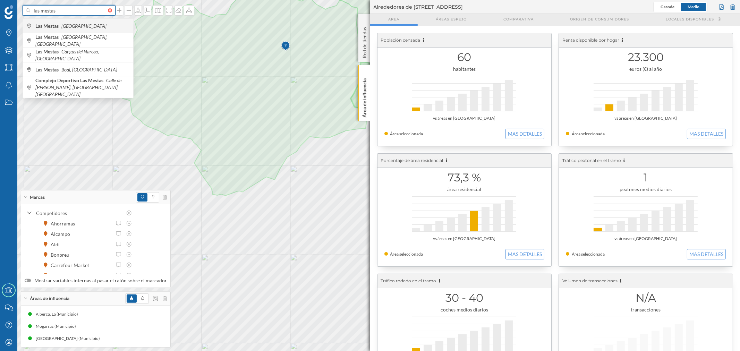
type input "las mestas"
click at [66, 21] on div "Las [DEMOGRAPHIC_DATA] [GEOGRAPHIC_DATA]" at bounding box center [78, 25] width 110 height 15
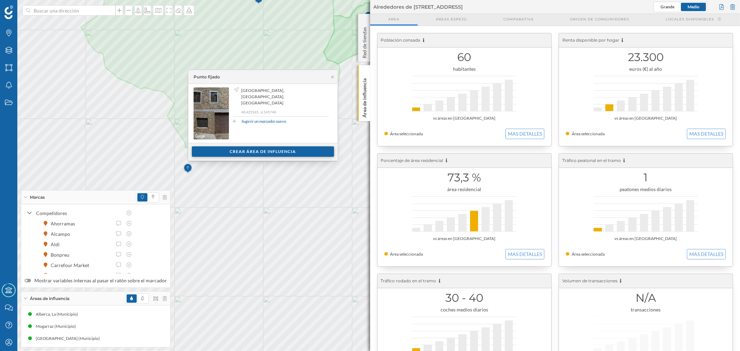
click at [247, 147] on div "Crear área de influencia" at bounding box center [263, 151] width 142 height 10
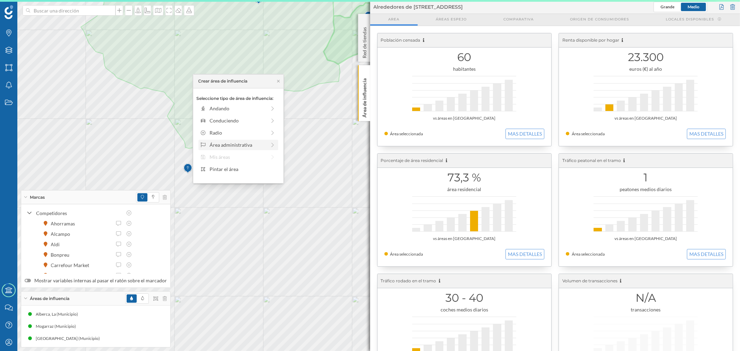
click at [214, 143] on div "Área administrativa" at bounding box center [238, 144] width 57 height 7
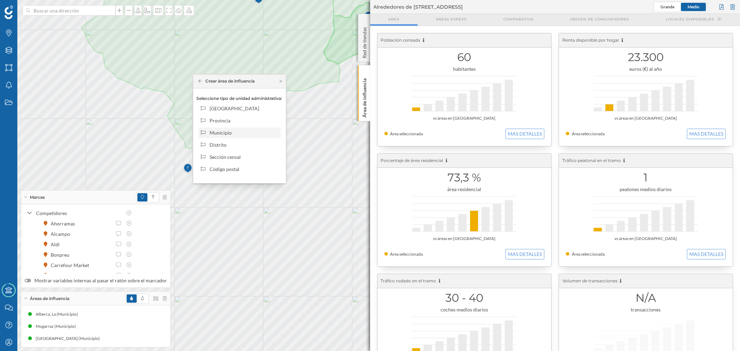
click at [220, 134] on div "Municipio" at bounding box center [244, 132] width 68 height 7
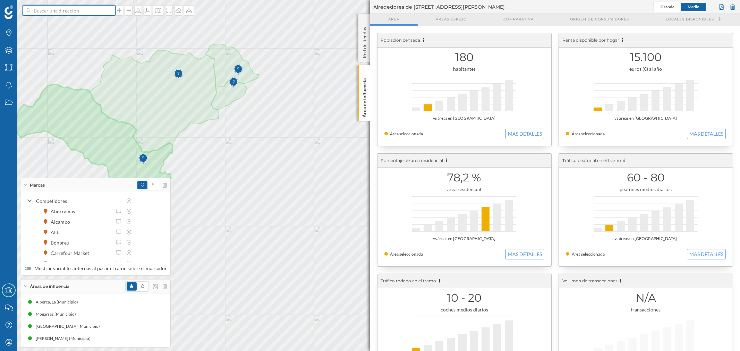
click at [89, 12] on input at bounding box center [69, 10] width 78 height 10
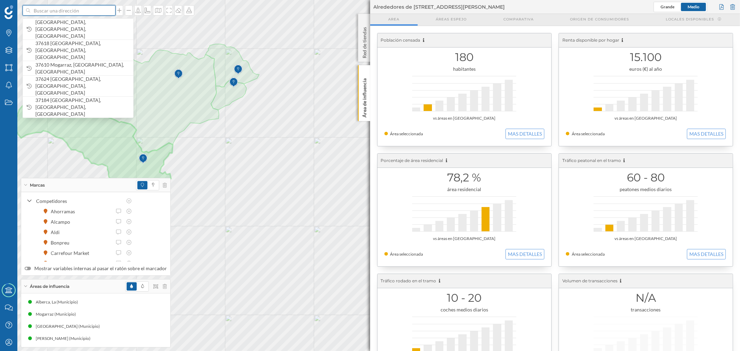
paste input "Pl. [STREET_ADDRESS]"
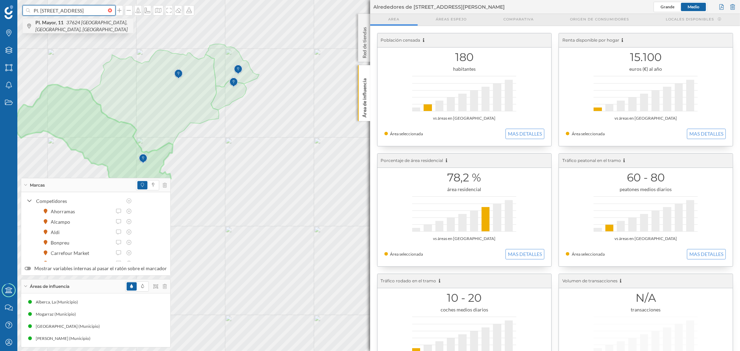
type input "Pl. [STREET_ADDRESS]"
click at [91, 25] on icon "37624 [GEOGRAPHIC_DATA], [GEOGRAPHIC_DATA], [GEOGRAPHIC_DATA]" at bounding box center [81, 25] width 92 height 13
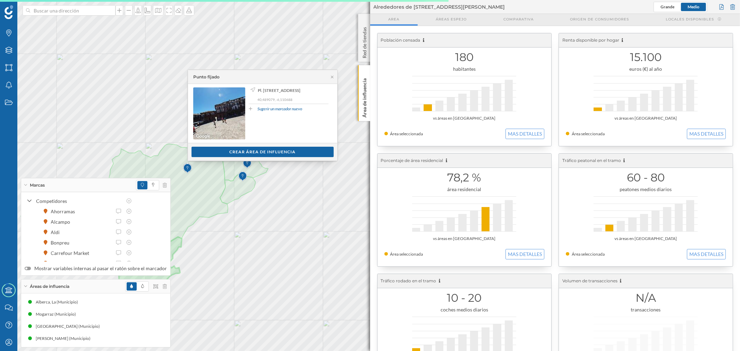
click at [159, 287] on div at bounding box center [146, 286] width 42 height 10
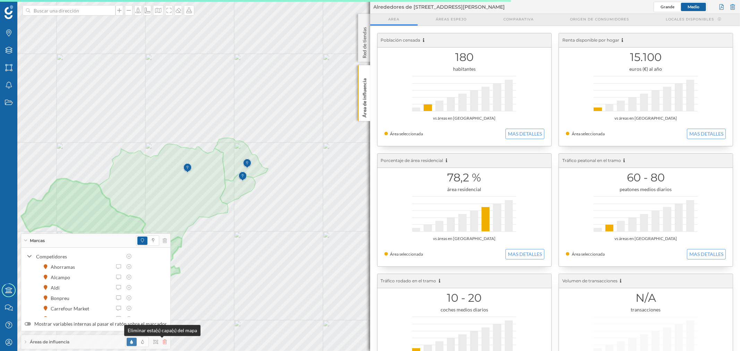
click at [163, 343] on icon at bounding box center [165, 342] width 4 height 5
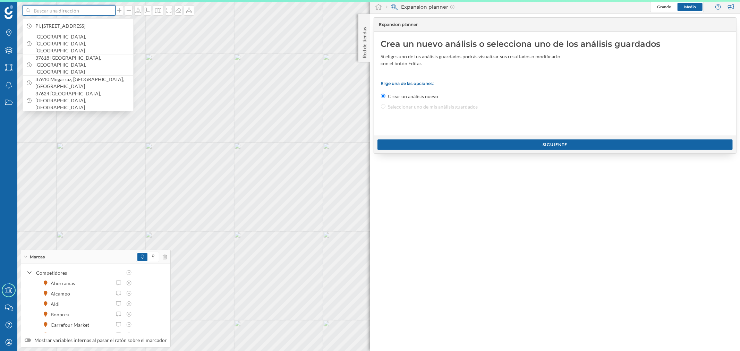
click at [95, 12] on input at bounding box center [69, 10] width 78 height 10
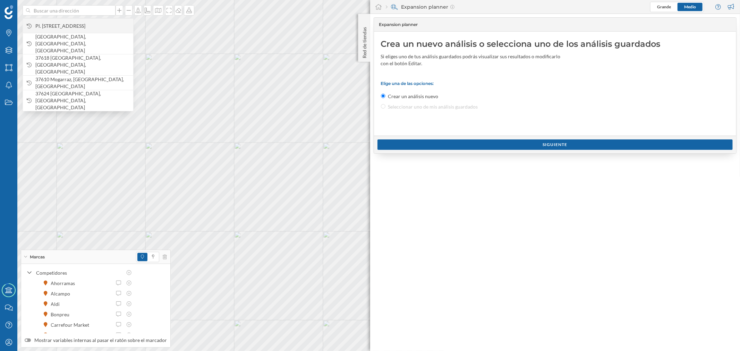
click at [94, 27] on span "Pl. [STREET_ADDRESS]" at bounding box center [82, 26] width 94 height 7
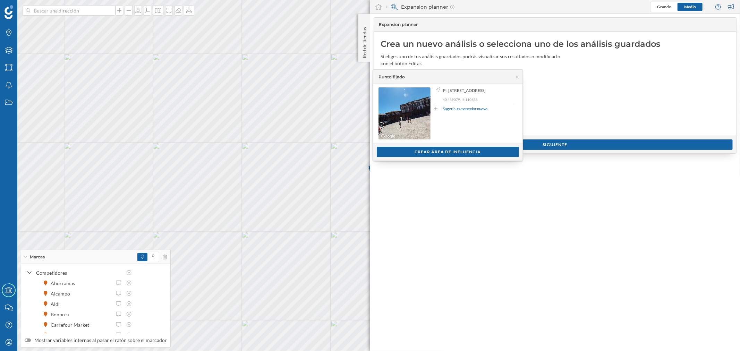
click at [459, 144] on div "Ver clientes Crear área de influencia" at bounding box center [447, 152] width 149 height 18
click at [460, 146] on div "Ver clientes Crear área de influencia" at bounding box center [447, 152] width 149 height 18
click at [456, 151] on div "Crear área de influencia" at bounding box center [448, 151] width 142 height 10
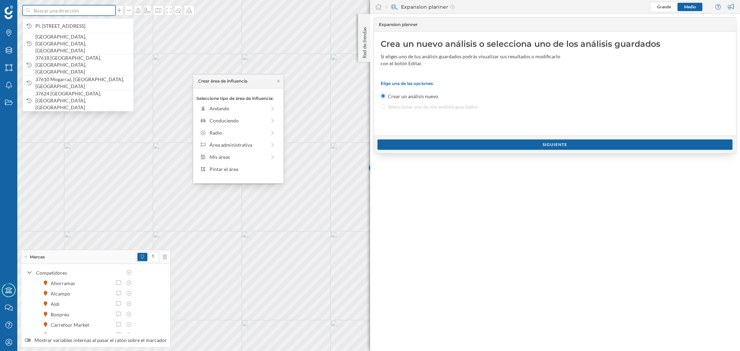
click at [84, 11] on input at bounding box center [69, 10] width 78 height 10
drag, startPoint x: 84, startPoint y: 11, endPoint x: 61, endPoint y: 25, distance: 26.6
click at [61, 25] on span "Pl. [STREET_ADDRESS]" at bounding box center [82, 26] width 94 height 7
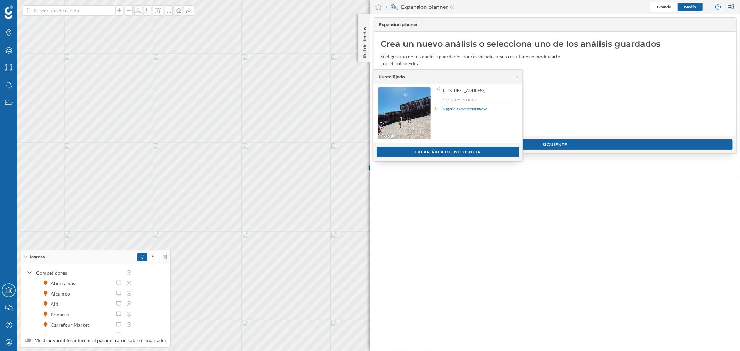
click at [450, 151] on div "Crear área de influencia" at bounding box center [448, 152] width 142 height 10
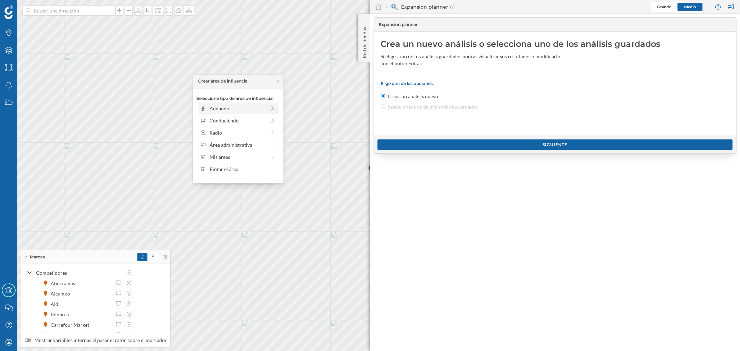
click at [215, 105] on div "Andando" at bounding box center [238, 108] width 57 height 7
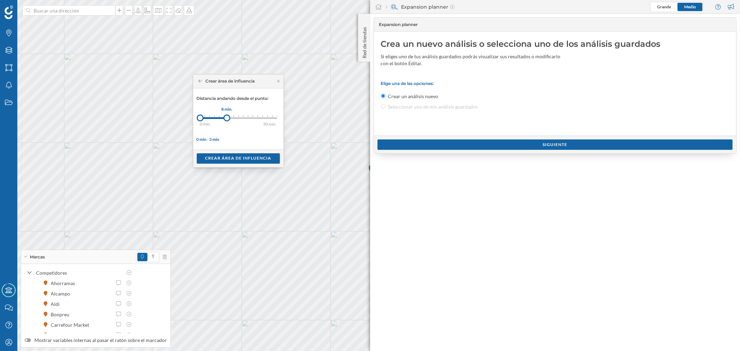
drag, startPoint x: 207, startPoint y: 117, endPoint x: 227, endPoint y: 118, distance: 19.8
click at [227, 118] on div at bounding box center [226, 118] width 7 height 7
click at [234, 162] on div "Crear área de influencia" at bounding box center [238, 158] width 83 height 10
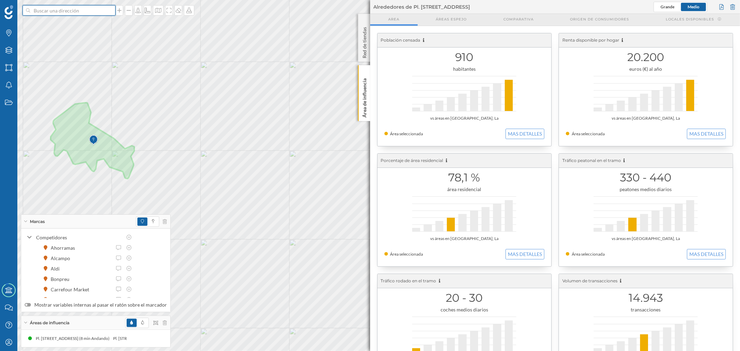
click at [63, 14] on input at bounding box center [69, 10] width 78 height 10
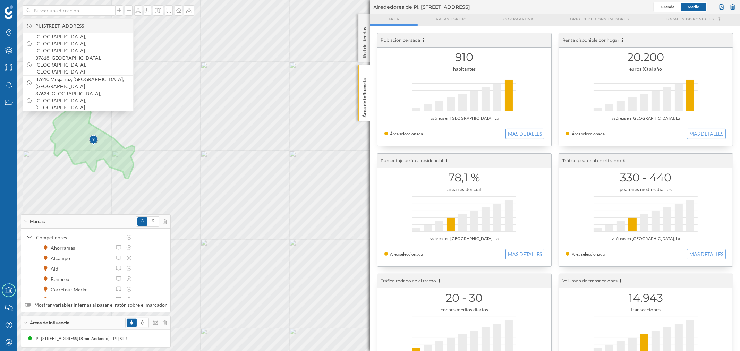
click at [72, 29] on span "Pl. [STREET_ADDRESS]" at bounding box center [82, 26] width 94 height 7
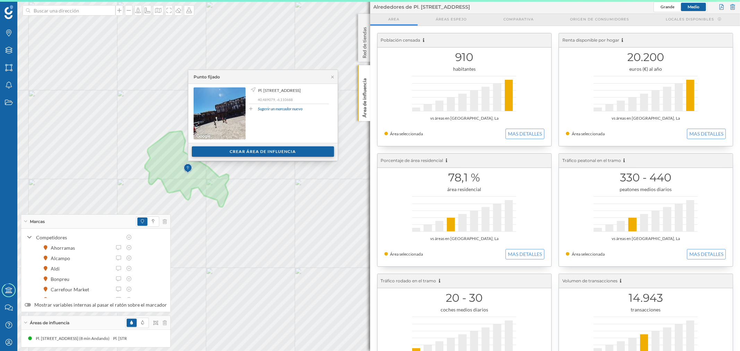
click at [202, 149] on div "Crear área de influencia" at bounding box center [263, 151] width 142 height 10
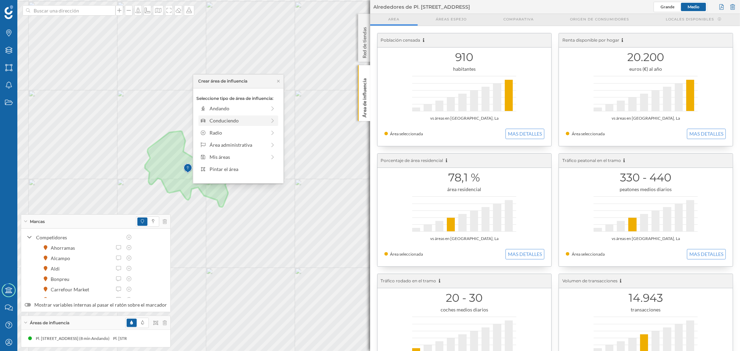
click at [215, 117] on div "Conduciendo" at bounding box center [238, 120] width 57 height 7
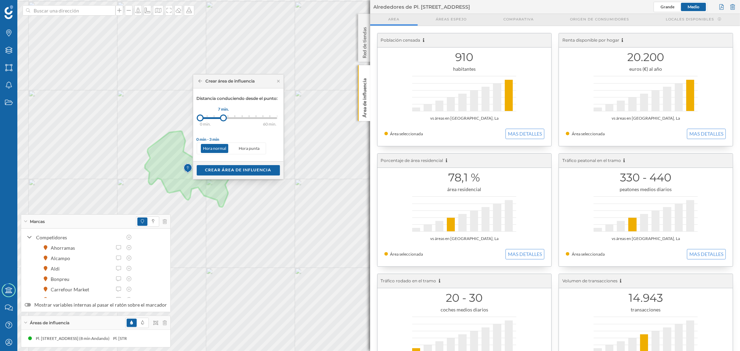
drag, startPoint x: 206, startPoint y: 120, endPoint x: 224, endPoint y: 119, distance: 18.1
click at [224, 119] on div at bounding box center [223, 118] width 7 height 7
click at [223, 171] on div "Crear área de influencia" at bounding box center [238, 170] width 83 height 10
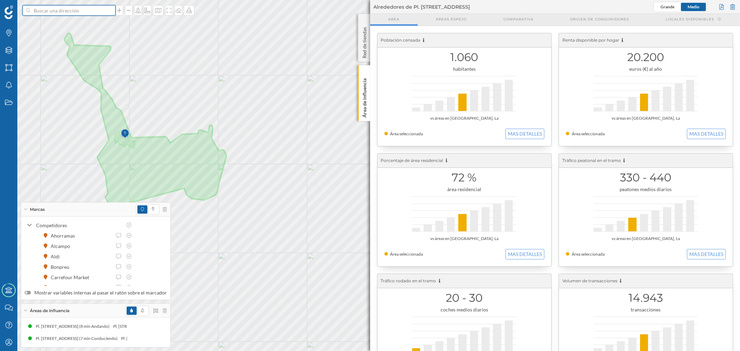
click at [71, 8] on input at bounding box center [69, 10] width 78 height 10
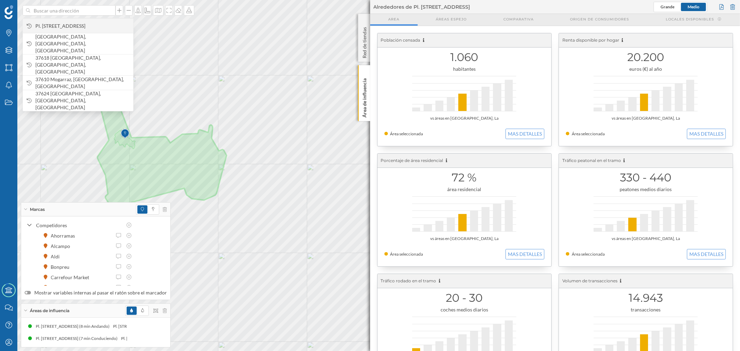
click at [79, 29] on span "Pl. [STREET_ADDRESS]" at bounding box center [82, 26] width 94 height 7
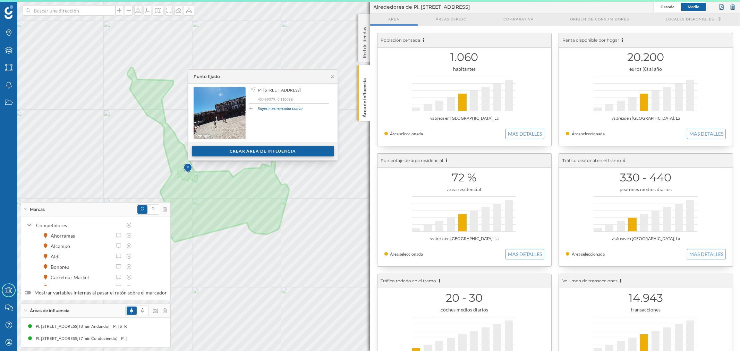
click at [251, 147] on div "Crear área de influencia" at bounding box center [263, 151] width 142 height 10
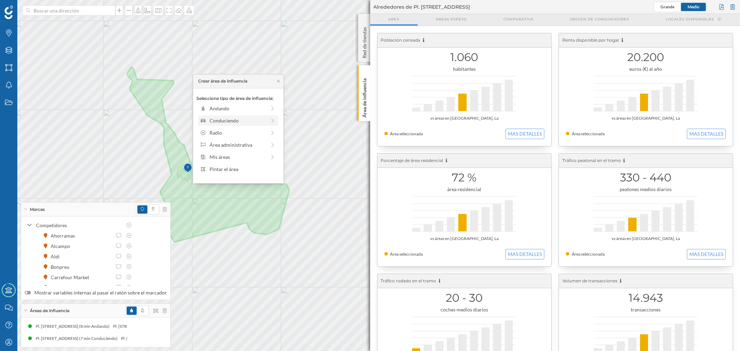
click at [223, 120] on div "Conduciendo" at bounding box center [238, 120] width 57 height 7
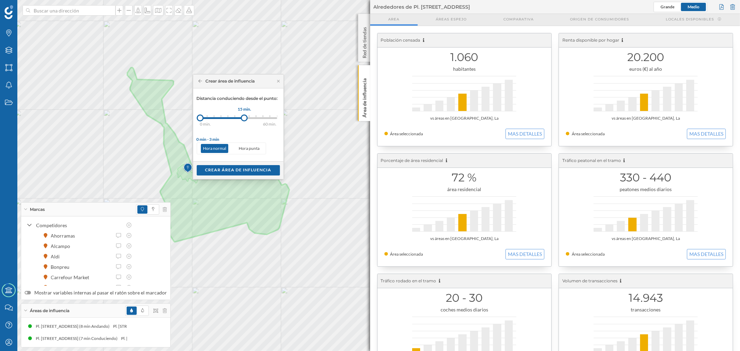
drag, startPoint x: 208, startPoint y: 117, endPoint x: 245, endPoint y: 120, distance: 36.6
click at [245, 120] on div at bounding box center [244, 118] width 7 height 7
click at [251, 171] on div "Crear área de influencia" at bounding box center [238, 170] width 83 height 10
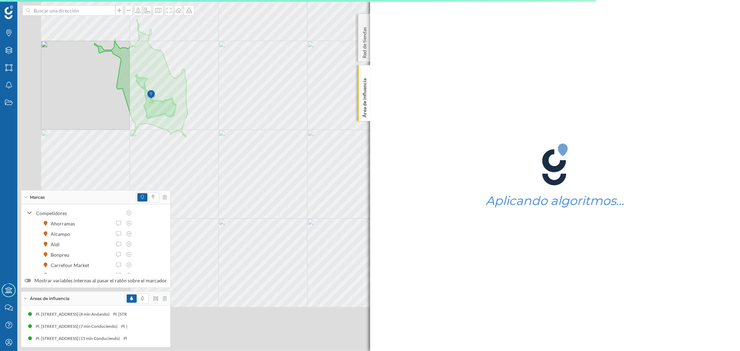
click at [306, 95] on div "© Mapbox © OpenStreetMap Improve this map" at bounding box center [370, 175] width 740 height 351
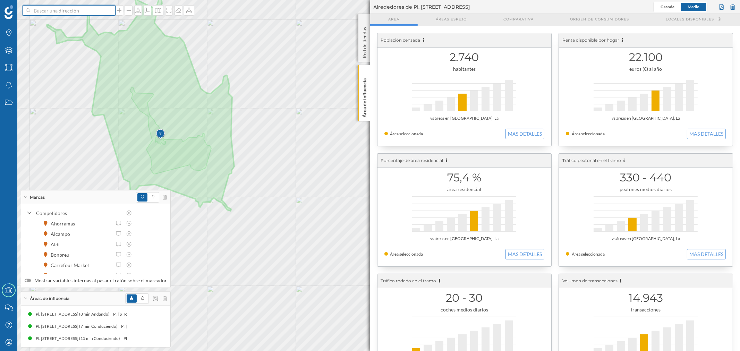
click at [77, 9] on input at bounding box center [69, 10] width 78 height 10
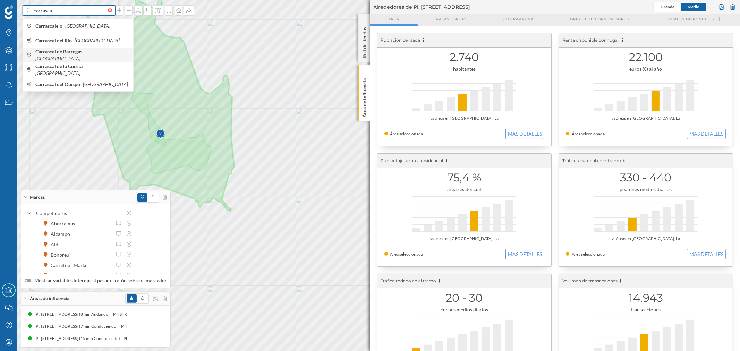
type input "carrasca"
click at [81, 56] on icon "[GEOGRAPHIC_DATA]" at bounding box center [57, 59] width 45 height 6
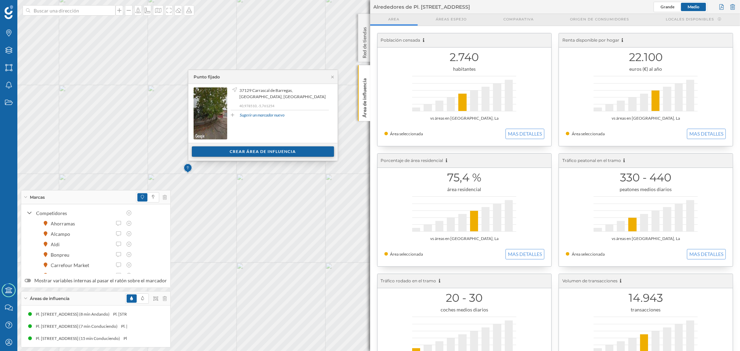
click at [267, 153] on div "Crear área de influencia" at bounding box center [263, 151] width 142 height 10
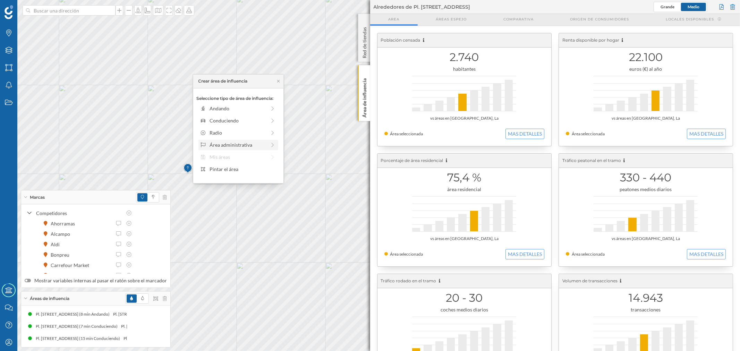
click at [226, 140] on div "Área administrativa" at bounding box center [239, 145] width 80 height 10
click at [223, 132] on div "Municipio" at bounding box center [244, 132] width 68 height 7
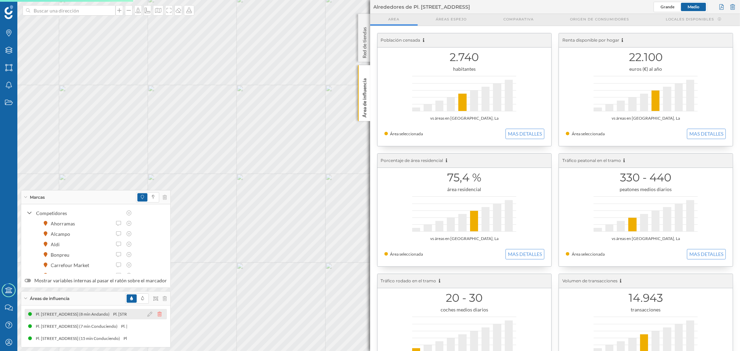
click at [158, 313] on icon at bounding box center [160, 314] width 4 height 5
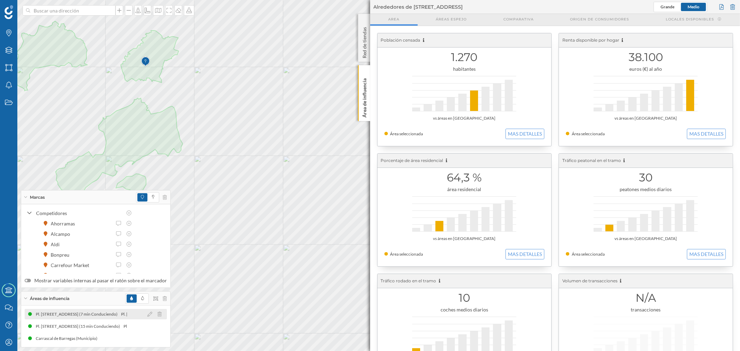
click at [158, 316] on icon at bounding box center [160, 314] width 4 height 5
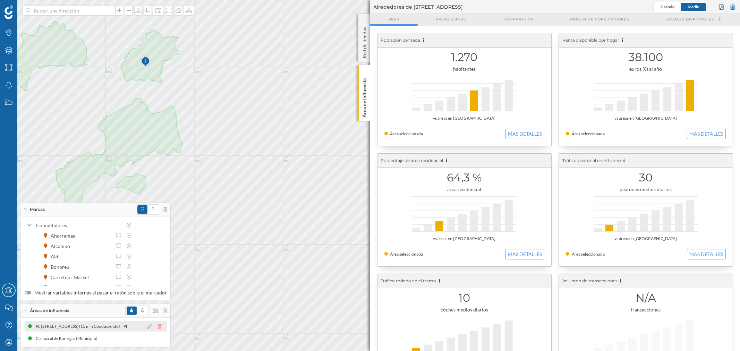
click at [158, 327] on icon at bounding box center [160, 326] width 4 height 5
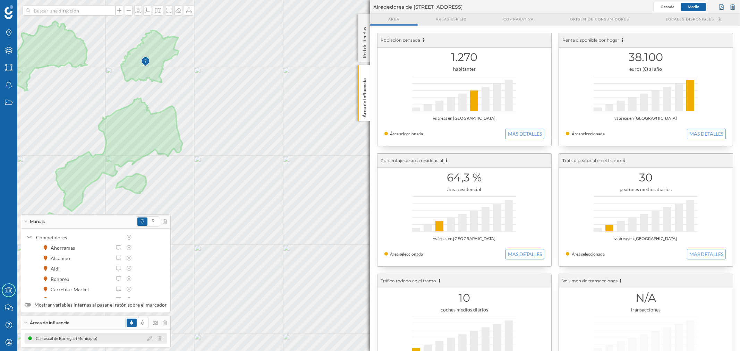
click at [94, 337] on div "Carrascal de Barregas (Municipio)" at bounding box center [68, 338] width 65 height 7
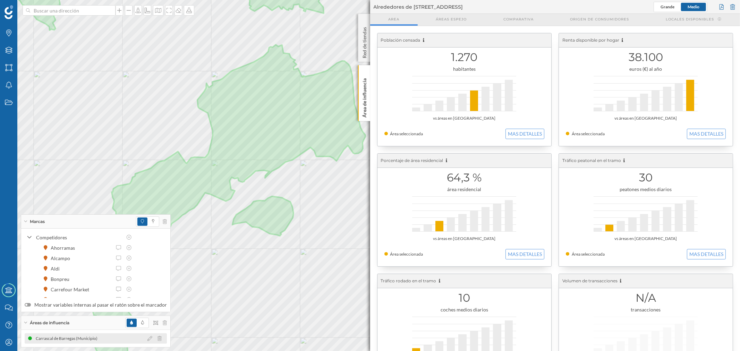
click at [99, 340] on div "Carrascal de Barregas (Municipio)" at bounding box center [68, 338] width 65 height 7
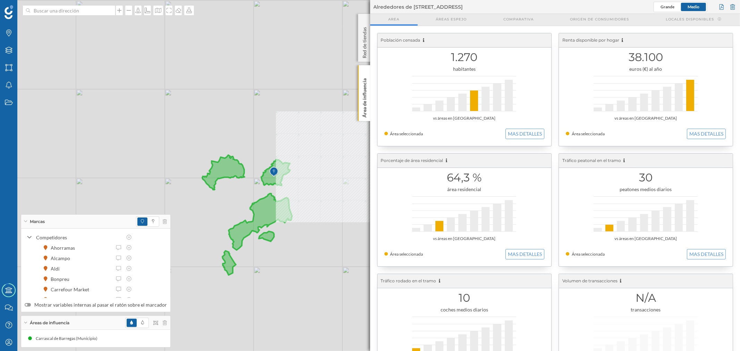
drag, startPoint x: 271, startPoint y: 203, endPoint x: 269, endPoint y: 214, distance: 11.1
click at [269, 179] on img at bounding box center [273, 172] width 9 height 14
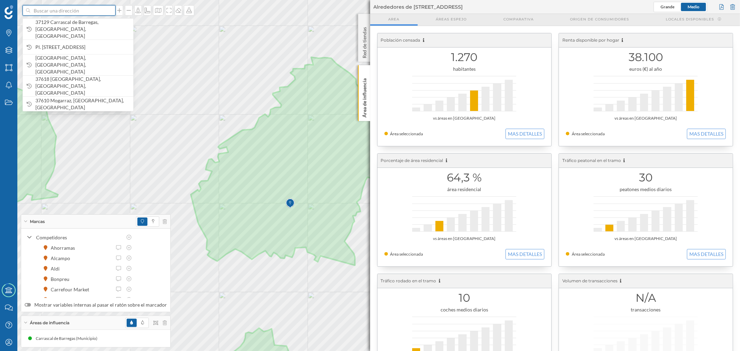
click at [57, 12] on input at bounding box center [69, 10] width 78 height 10
paste input "C. [PERSON_NAME][STREET_ADDRESS]"
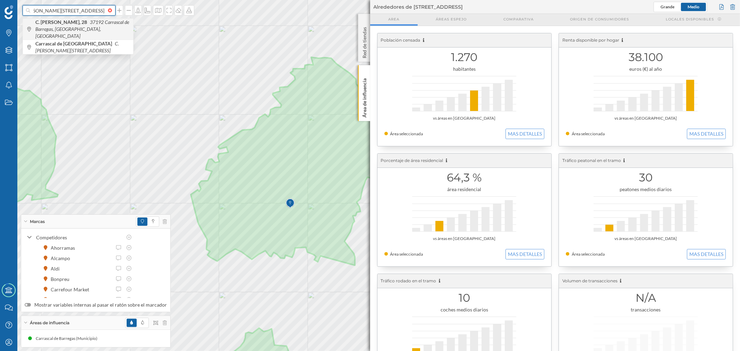
type input "C. [PERSON_NAME][STREET_ADDRESS]"
click at [67, 27] on icon "37192 Carrascal de Barregas, [GEOGRAPHIC_DATA], [GEOGRAPHIC_DATA]" at bounding box center [82, 29] width 94 height 20
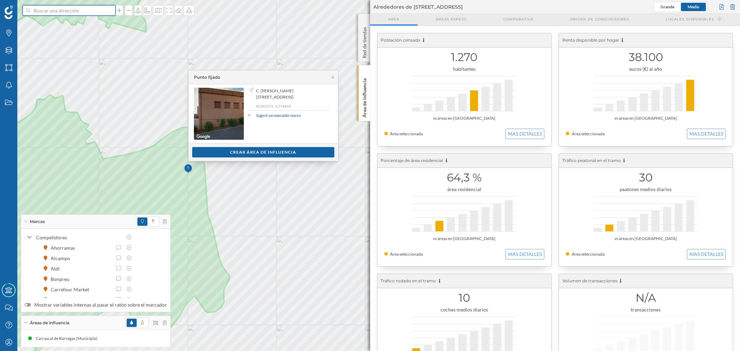
click at [43, 9] on input at bounding box center [69, 10] width 78 height 10
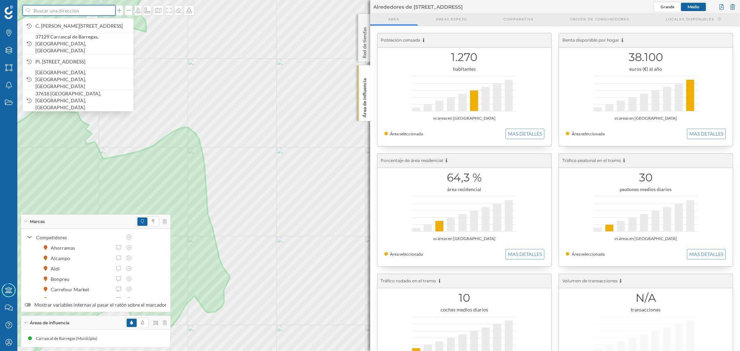
paste input "C. [PERSON_NAME][STREET_ADDRESS]"
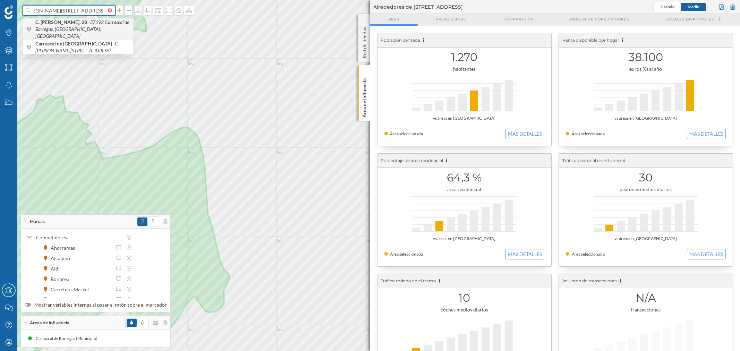
type input "C. [PERSON_NAME][STREET_ADDRESS]"
click at [91, 28] on icon "37192 Carrascal de Barregas, [GEOGRAPHIC_DATA], [GEOGRAPHIC_DATA]" at bounding box center [82, 29] width 94 height 20
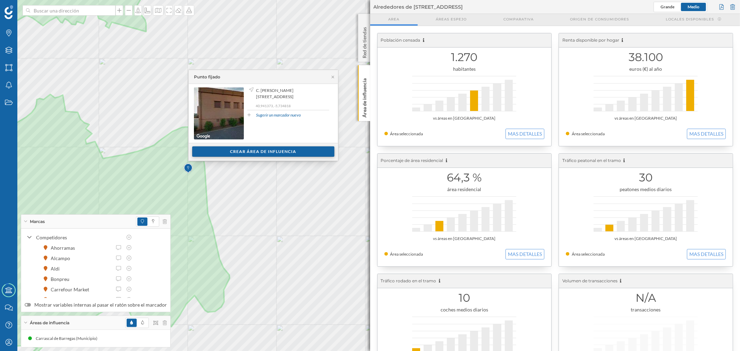
click at [259, 150] on div "Crear área de influencia" at bounding box center [263, 151] width 142 height 10
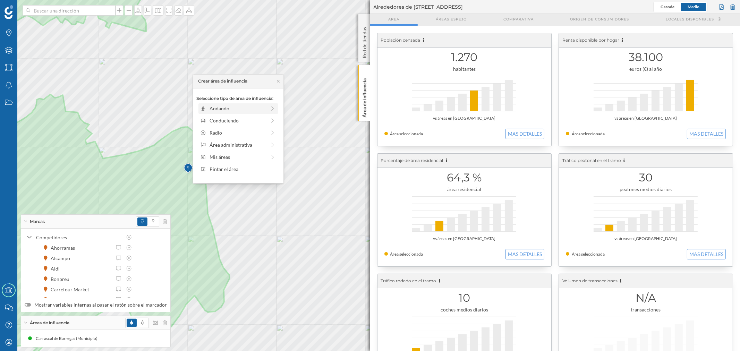
click at [234, 109] on div "Andando" at bounding box center [238, 108] width 57 height 7
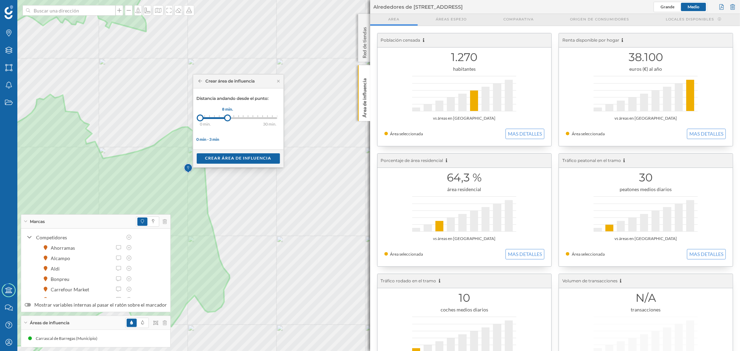
drag, startPoint x: 206, startPoint y: 117, endPoint x: 229, endPoint y: 118, distance: 22.6
click at [229, 118] on div at bounding box center [227, 118] width 7 height 7
click at [245, 156] on div "Crear área de influencia" at bounding box center [238, 158] width 83 height 10
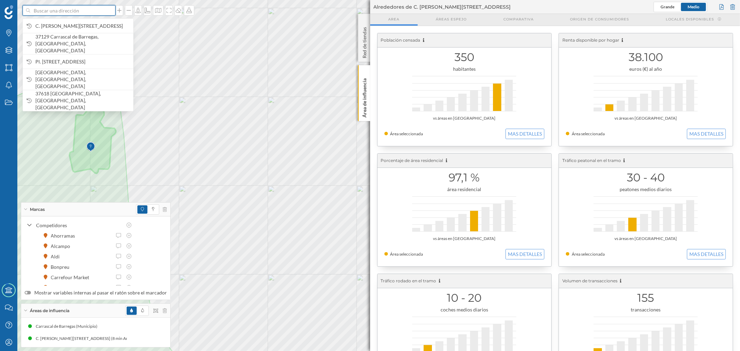
click at [54, 7] on input at bounding box center [69, 10] width 78 height 10
click at [82, 29] on span "C. [PERSON_NAME][STREET_ADDRESS]" at bounding box center [82, 26] width 94 height 7
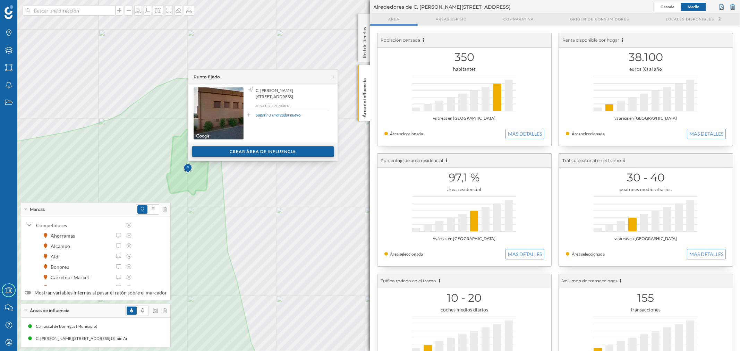
click at [274, 153] on div "Crear área de influencia" at bounding box center [263, 151] width 142 height 10
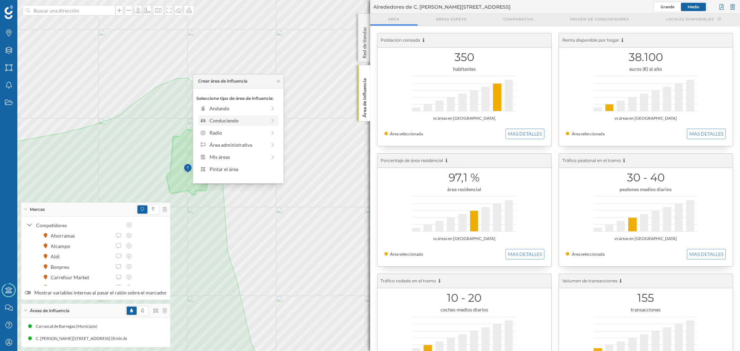
click at [226, 119] on div "Conduciendo" at bounding box center [238, 120] width 57 height 7
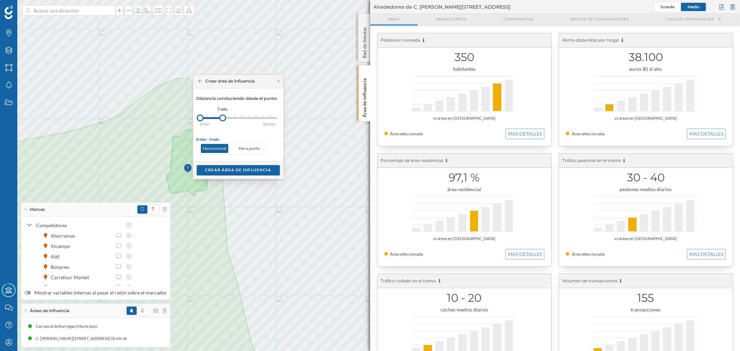
drag, startPoint x: 209, startPoint y: 118, endPoint x: 222, endPoint y: 120, distance: 13.6
click at [222, 120] on div at bounding box center [222, 118] width 7 height 7
click at [239, 166] on div "Crear área de influencia" at bounding box center [238, 170] width 83 height 10
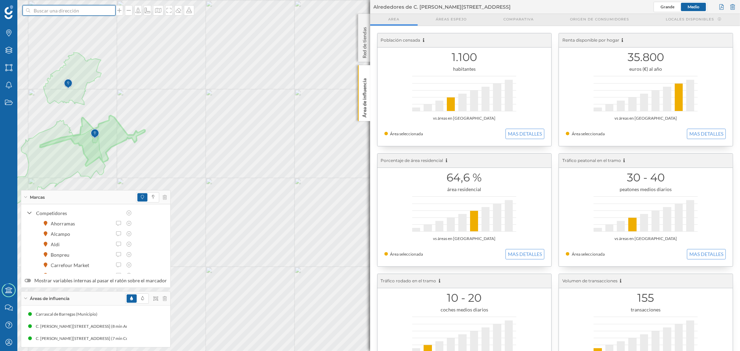
click at [95, 13] on input at bounding box center [69, 10] width 78 height 10
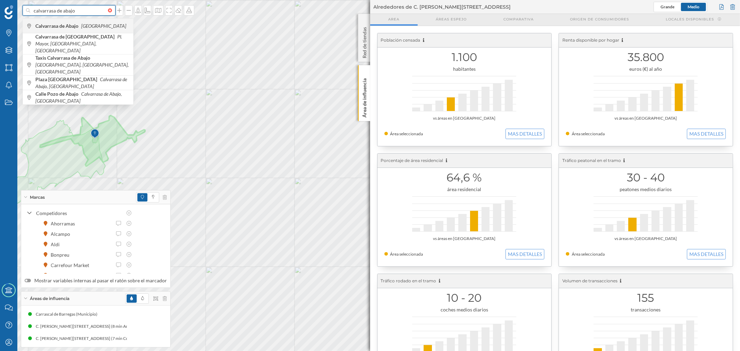
type input "calvarrasa de abajo"
click at [108, 28] on span "Calvarrasa de Abajo [GEOGRAPHIC_DATA]" at bounding box center [82, 26] width 94 height 7
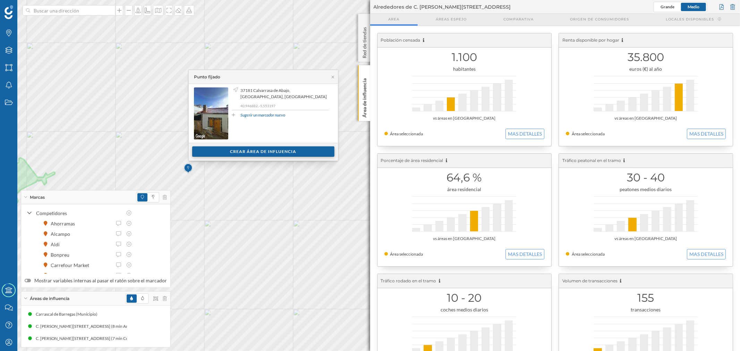
click at [287, 154] on div "Crear área de influencia" at bounding box center [263, 151] width 142 height 10
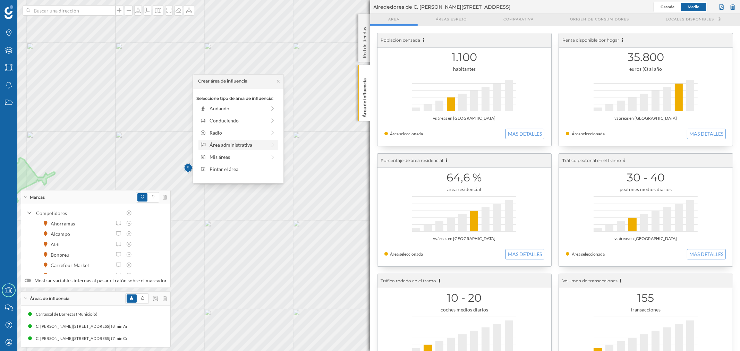
click at [223, 145] on div "Área administrativa" at bounding box center [238, 144] width 57 height 7
click at [228, 134] on div "Municipio" at bounding box center [244, 132] width 68 height 7
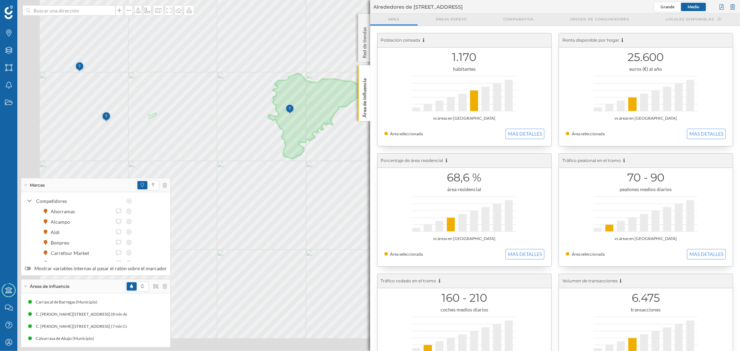
click at [415, 117] on div "Marcas Capas Áreas Notificaciones Estados Academy Contacta con nosotros Centro …" at bounding box center [370, 175] width 740 height 351
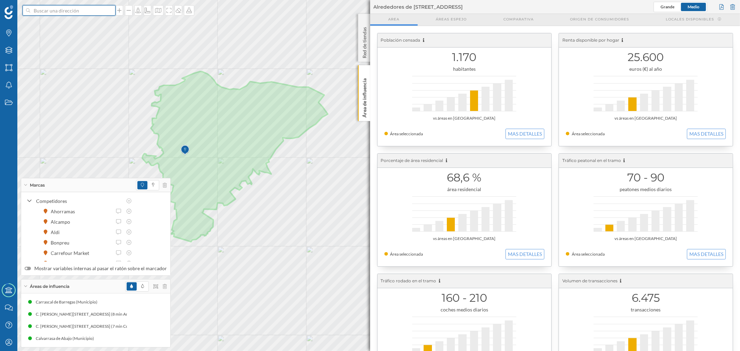
click at [56, 12] on input at bounding box center [69, 10] width 78 height 10
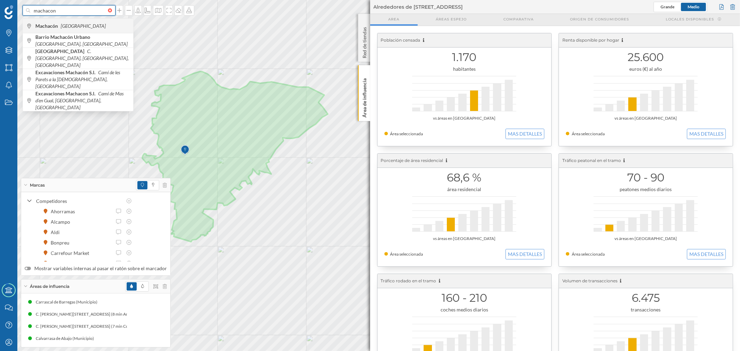
type input "machacon"
click at [81, 26] on span "Machacón [GEOGRAPHIC_DATA]" at bounding box center [82, 26] width 94 height 7
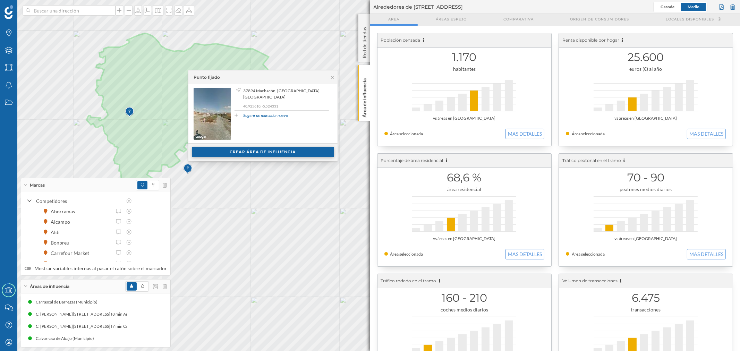
click at [221, 152] on div "Crear área de influencia" at bounding box center [263, 152] width 142 height 10
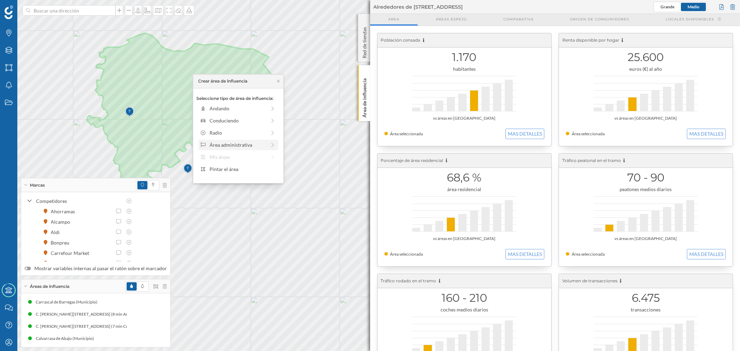
click at [230, 144] on div "Área administrativa" at bounding box center [238, 144] width 57 height 7
click at [221, 133] on div "Municipio" at bounding box center [244, 132] width 68 height 7
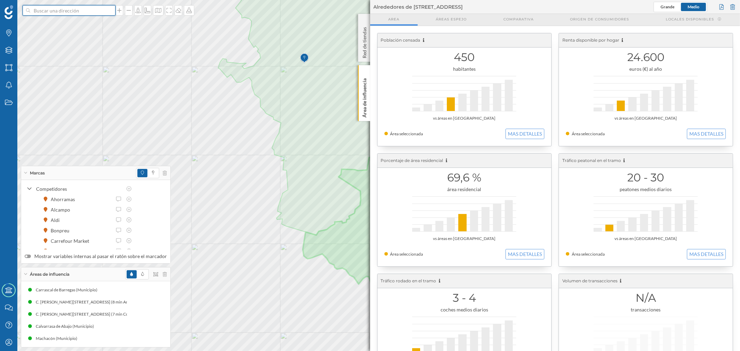
click at [75, 10] on input at bounding box center [69, 10] width 78 height 10
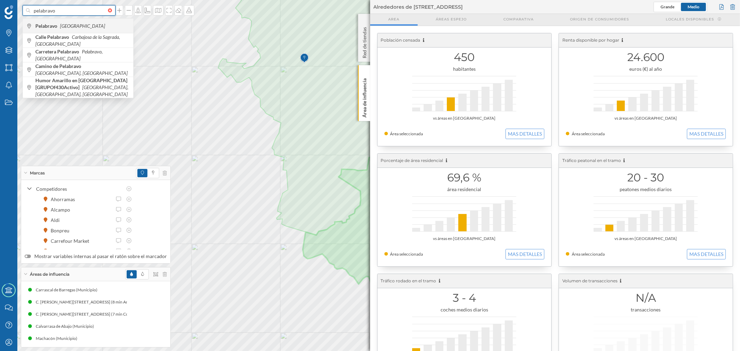
type input "pelabravo"
click at [69, 23] on icon "[GEOGRAPHIC_DATA]" at bounding box center [82, 26] width 45 height 6
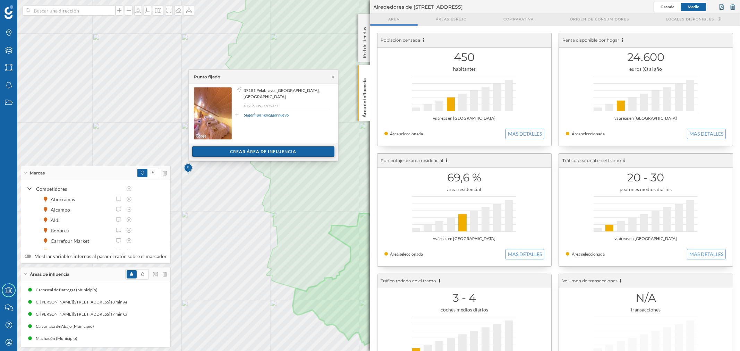
click at [262, 149] on div "Crear área de influencia" at bounding box center [263, 151] width 142 height 10
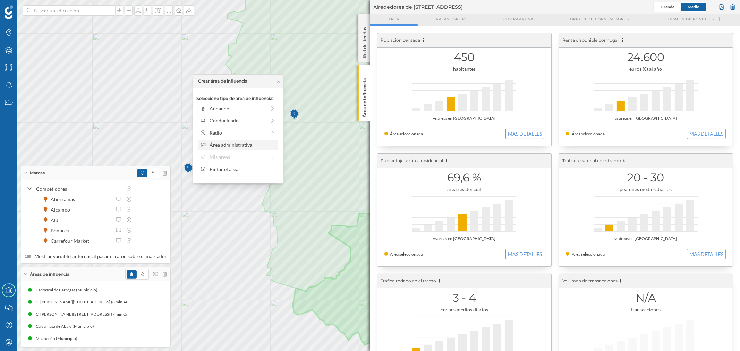
click at [227, 143] on div "Área administrativa" at bounding box center [238, 144] width 57 height 7
click at [224, 131] on div "Municipio" at bounding box center [244, 132] width 68 height 7
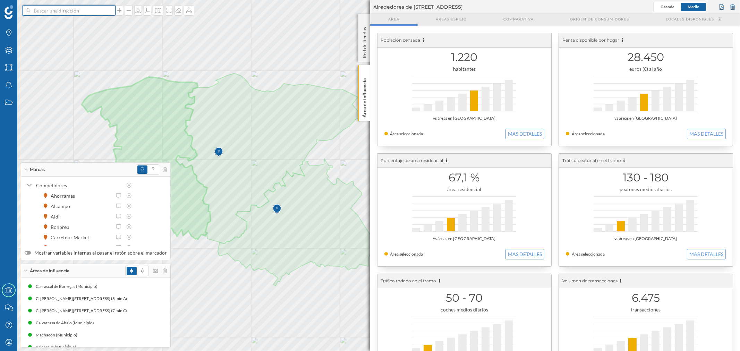
click at [90, 8] on input at bounding box center [69, 10] width 78 height 10
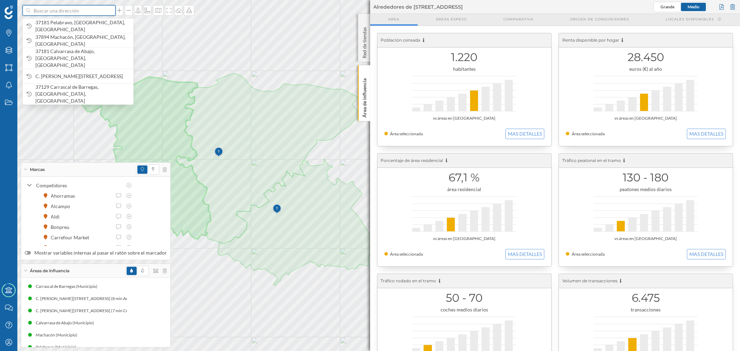
paste input "Pl. Mayor, 0, 37181 [GEOGRAPHIC_DATA], [GEOGRAPHIC_DATA]"
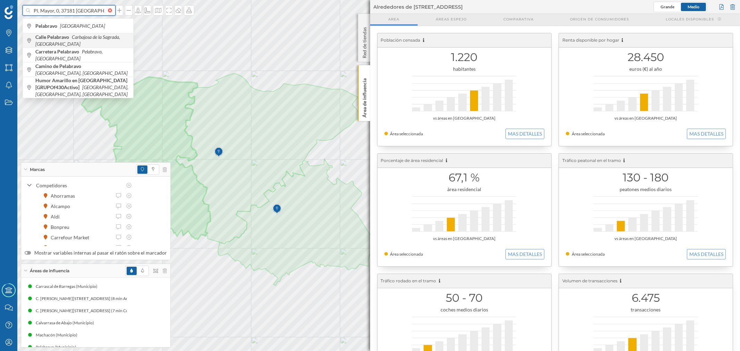
scroll to position [0, 40]
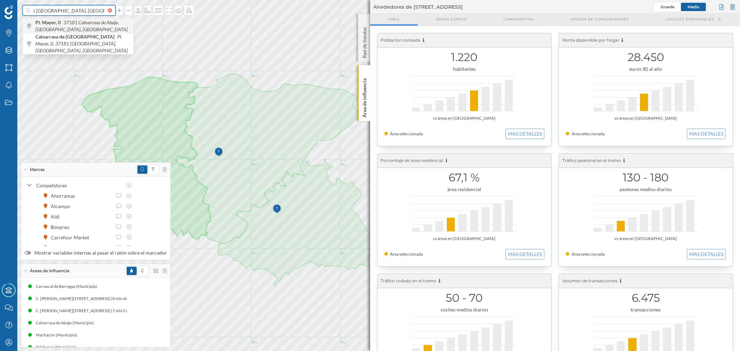
type input "Pl. Mayor, 0, 37181 [GEOGRAPHIC_DATA], [GEOGRAPHIC_DATA]"
click at [83, 28] on span "Pl. Mayor, 0 37181 [GEOGRAPHIC_DATA], [GEOGRAPHIC_DATA], [GEOGRAPHIC_DATA]" at bounding box center [82, 26] width 94 height 14
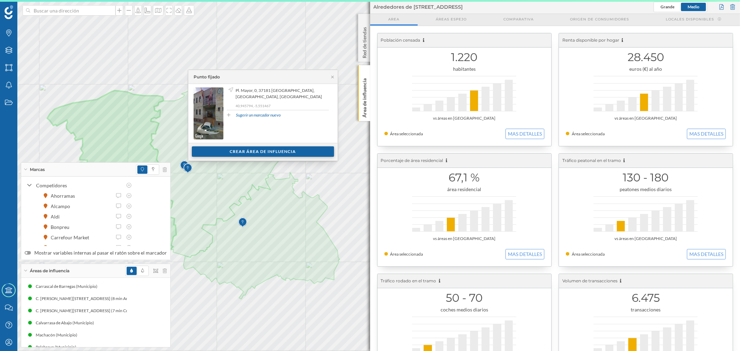
click at [261, 152] on div "Crear área de influencia" at bounding box center [263, 151] width 142 height 10
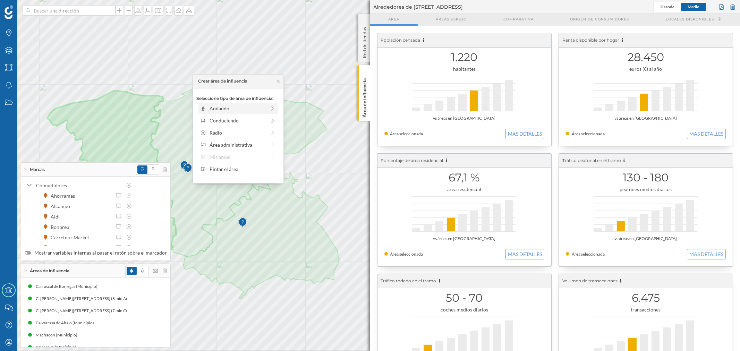
click at [236, 104] on div "Andando" at bounding box center [239, 108] width 80 height 10
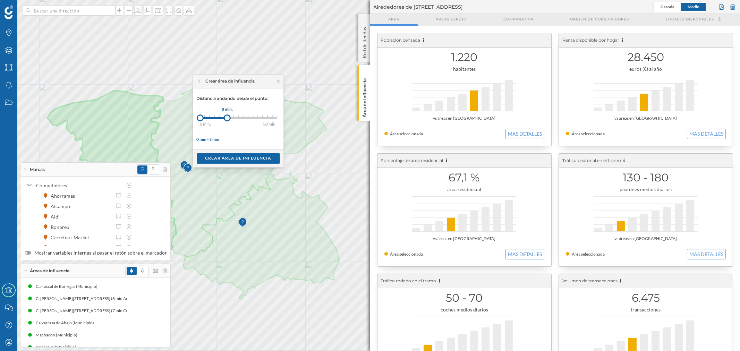
drag, startPoint x: 206, startPoint y: 119, endPoint x: 227, endPoint y: 119, distance: 20.8
click at [227, 119] on div at bounding box center [227, 118] width 7 height 7
click at [233, 158] on div "Crear área de influencia" at bounding box center [238, 158] width 83 height 10
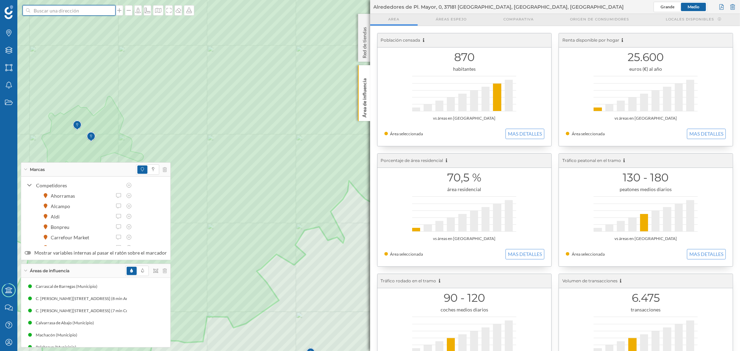
click at [36, 8] on input at bounding box center [69, 10] width 78 height 10
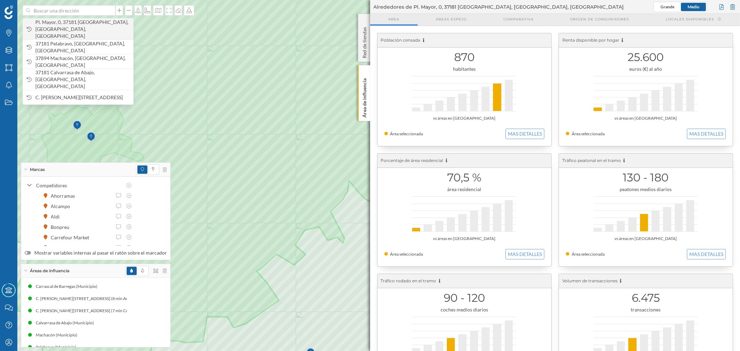
click at [72, 28] on span "Pl. Mayor, 0, 37181 [GEOGRAPHIC_DATA], [GEOGRAPHIC_DATA], [GEOGRAPHIC_DATA]" at bounding box center [82, 29] width 94 height 21
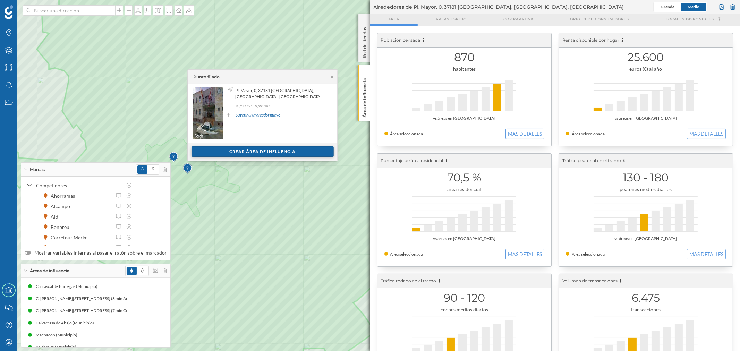
click at [227, 153] on div "Crear área de influencia" at bounding box center [263, 151] width 142 height 10
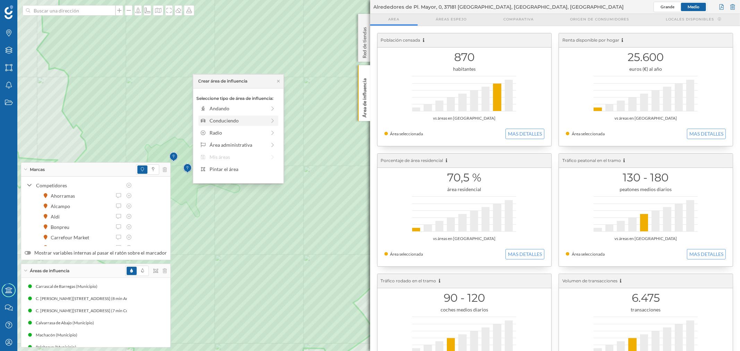
click at [213, 120] on div "Conduciendo" at bounding box center [238, 120] width 57 height 7
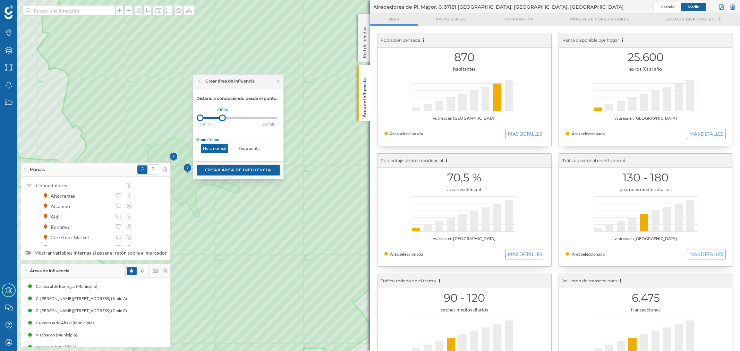
drag, startPoint x: 206, startPoint y: 118, endPoint x: 223, endPoint y: 117, distance: 17.1
click at [223, 117] on div at bounding box center [222, 118] width 7 height 7
click at [232, 167] on div "Crear área de influencia" at bounding box center [238, 170] width 83 height 10
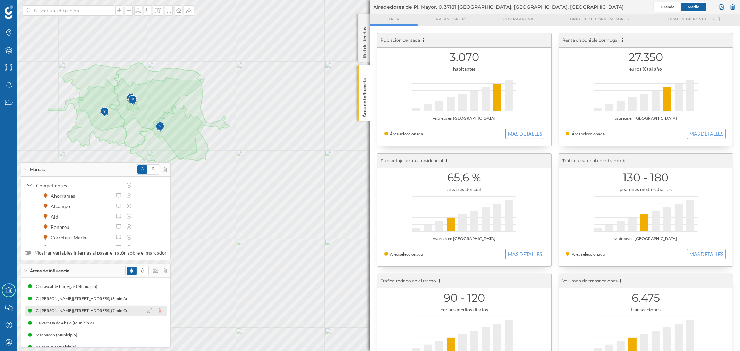
click at [158, 311] on icon at bounding box center [160, 311] width 4 height 5
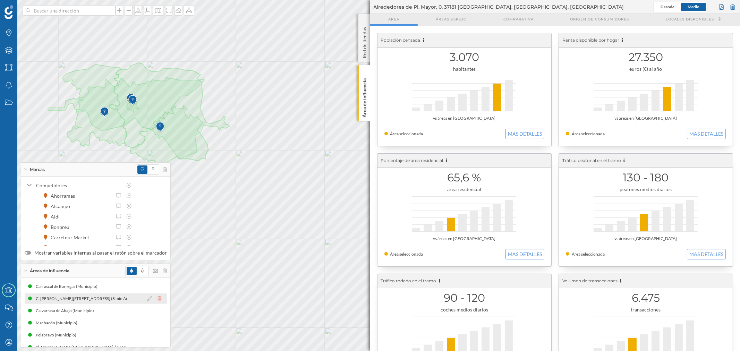
click at [158, 298] on icon at bounding box center [160, 298] width 4 height 5
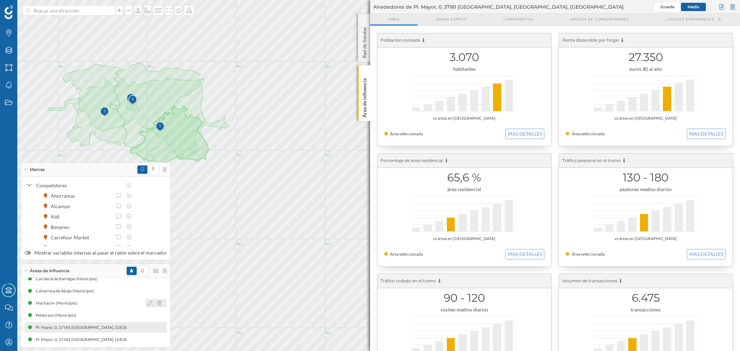
scroll to position [9, 0]
click at [158, 324] on icon at bounding box center [160, 326] width 4 height 5
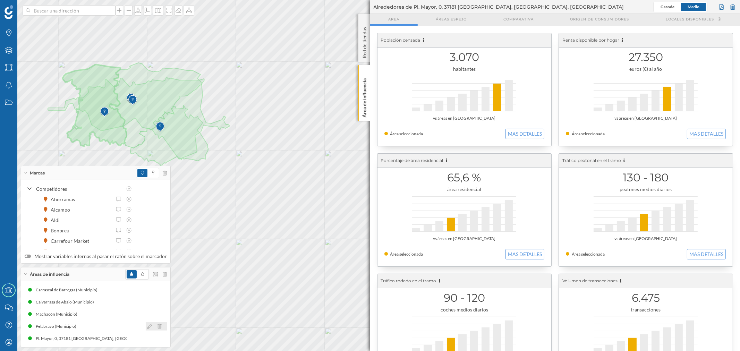
scroll to position [0, 0]
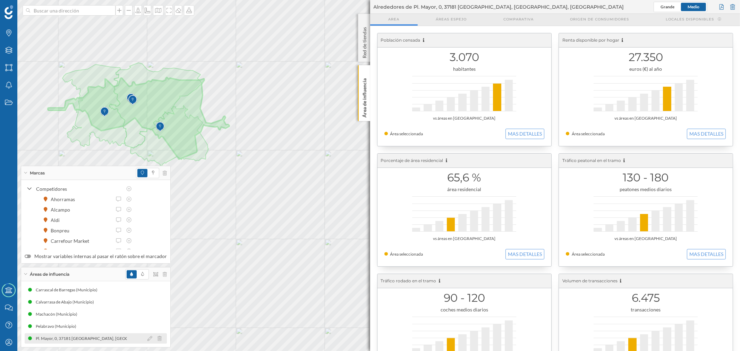
click at [155, 335] on div at bounding box center [156, 339] width 21 height 8
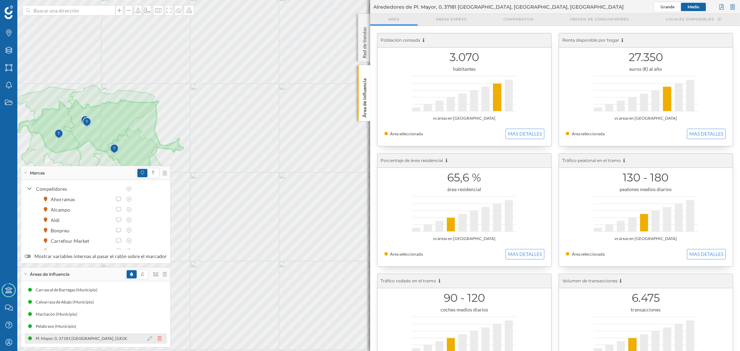
click at [158, 340] on icon at bounding box center [160, 338] width 4 height 5
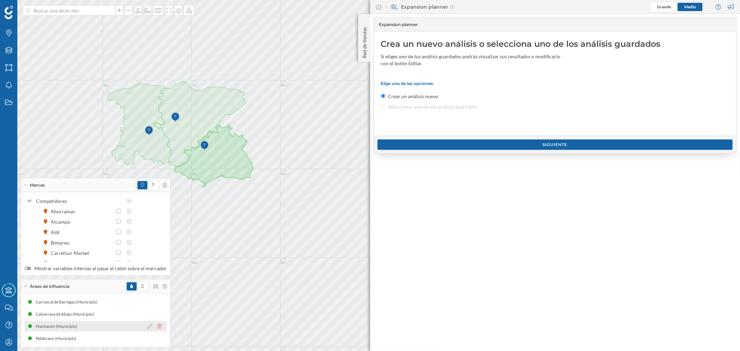
click at [158, 327] on icon at bounding box center [160, 326] width 4 height 5
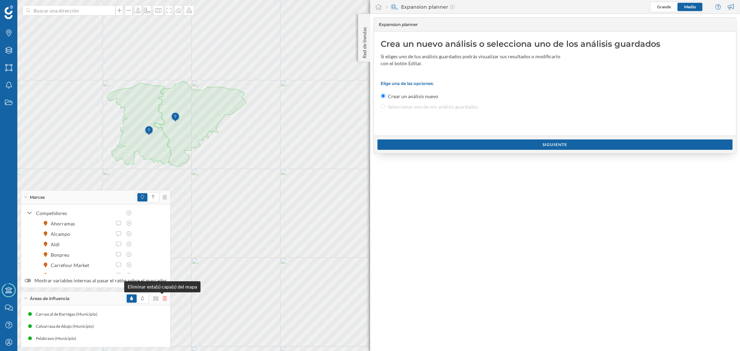
click at [163, 298] on icon at bounding box center [165, 298] width 4 height 5
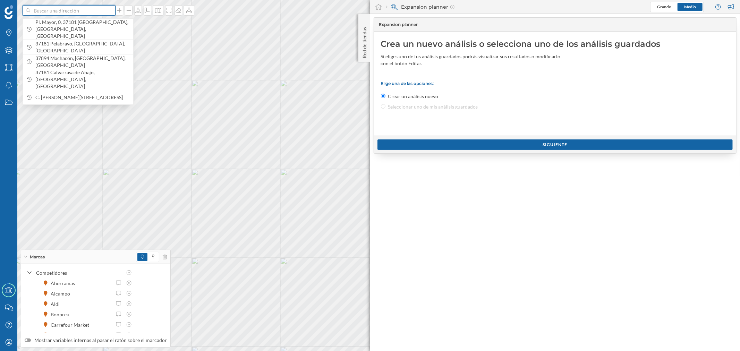
click at [70, 9] on input at bounding box center [69, 10] width 78 height 10
paste input "C. Luz, 2, 37181 [GEOGRAPHIC_DATA], [GEOGRAPHIC_DATA]"
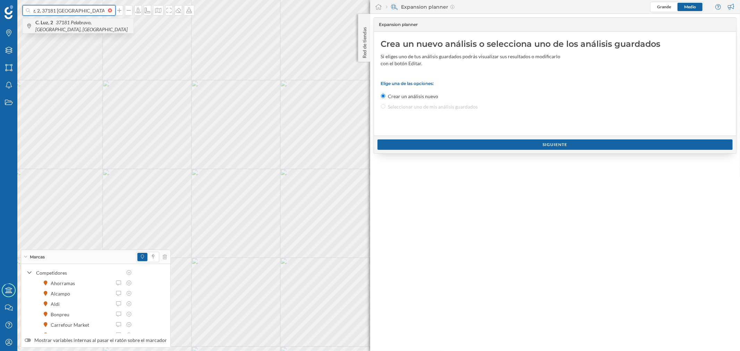
type input "C. Luz, 2, 37181 [GEOGRAPHIC_DATA], [GEOGRAPHIC_DATA]"
click at [79, 27] on span "C. Luz, 2 37181 [GEOGRAPHIC_DATA], [GEOGRAPHIC_DATA], [GEOGRAPHIC_DATA]" at bounding box center [82, 26] width 94 height 14
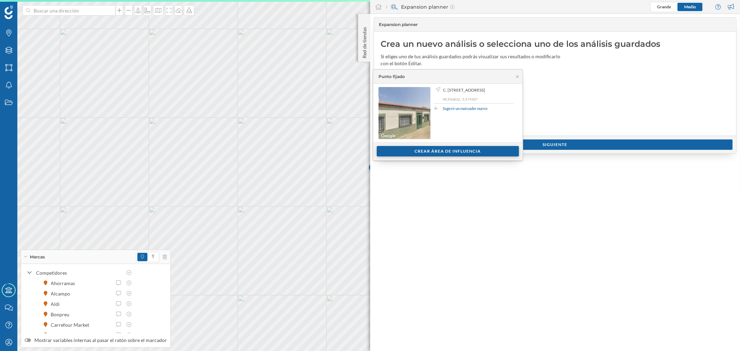
click at [406, 150] on div "Crear área de influencia" at bounding box center [448, 151] width 142 height 10
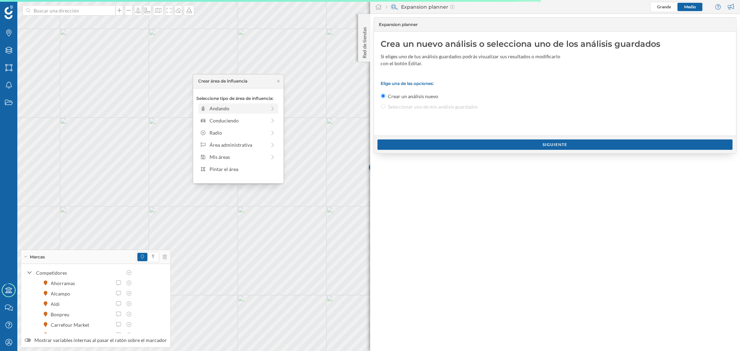
click at [218, 110] on div "Andando" at bounding box center [238, 108] width 57 height 7
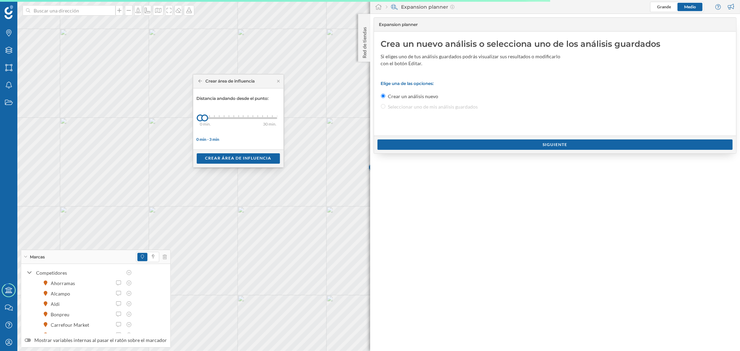
drag, startPoint x: 209, startPoint y: 119, endPoint x: 221, endPoint y: 119, distance: 12.8
click at [221, 119] on div "0 min. 3 min. 4 min. 5 min. 6 min. 7 min. 8 min. 9 min. 10 min. 11 min. 12 min.…" at bounding box center [238, 118] width 77 height 9
drag, startPoint x: 219, startPoint y: 116, endPoint x: 223, endPoint y: 116, distance: 4.5
click at [223, 116] on div at bounding box center [222, 118] width 7 height 7
click at [230, 161] on div "Crear área de influencia" at bounding box center [238, 158] width 83 height 10
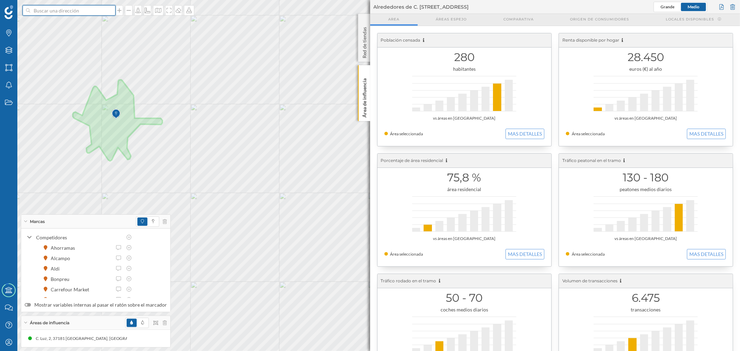
click at [52, 11] on input at bounding box center [69, 10] width 78 height 10
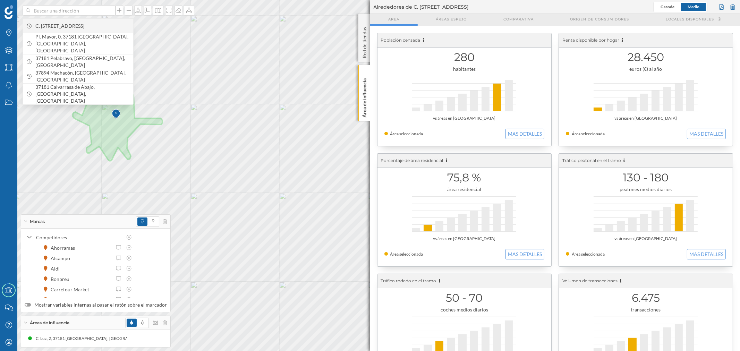
click at [60, 29] on span "C. [STREET_ADDRESS]" at bounding box center [82, 26] width 94 height 7
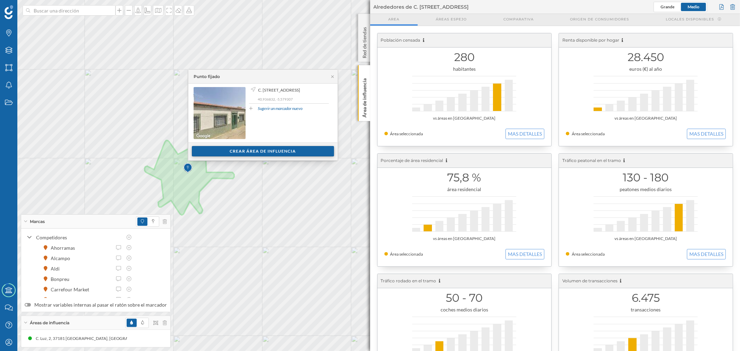
click at [253, 150] on div "Crear área de influencia" at bounding box center [263, 151] width 142 height 10
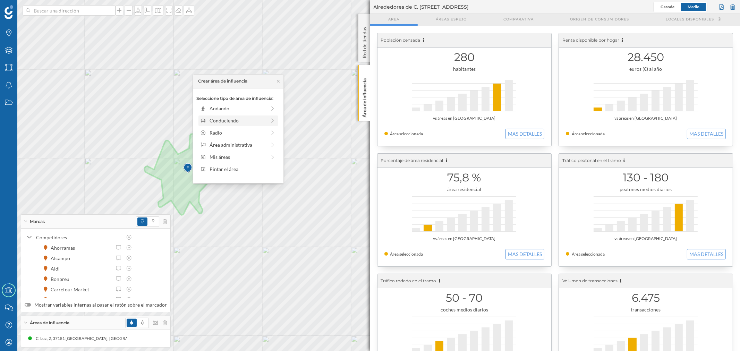
click at [214, 122] on div "Conduciendo" at bounding box center [238, 120] width 57 height 7
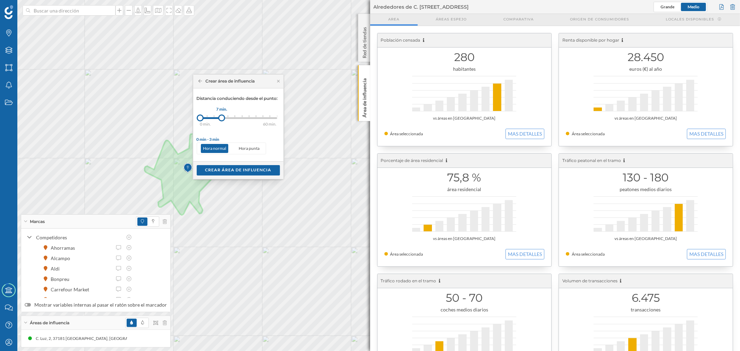
drag, startPoint x: 207, startPoint y: 118, endPoint x: 222, endPoint y: 118, distance: 14.9
click at [222, 118] on div at bounding box center [221, 118] width 7 height 7
click at [237, 170] on div "Crear área de influencia" at bounding box center [238, 170] width 83 height 10
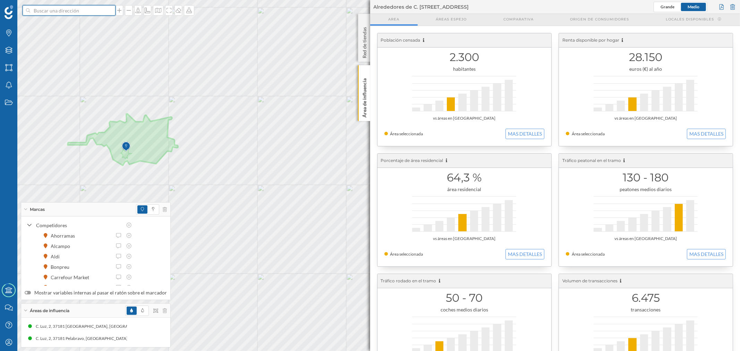
click at [94, 7] on input at bounding box center [69, 10] width 78 height 10
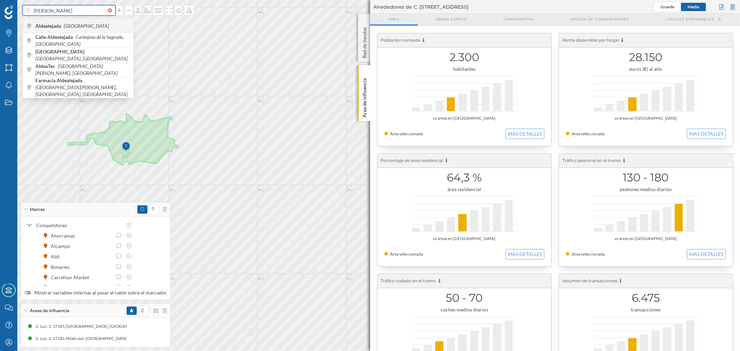
type input "aldeate"
click at [85, 27] on span "Aldeatejada España" at bounding box center [82, 26] width 94 height 7
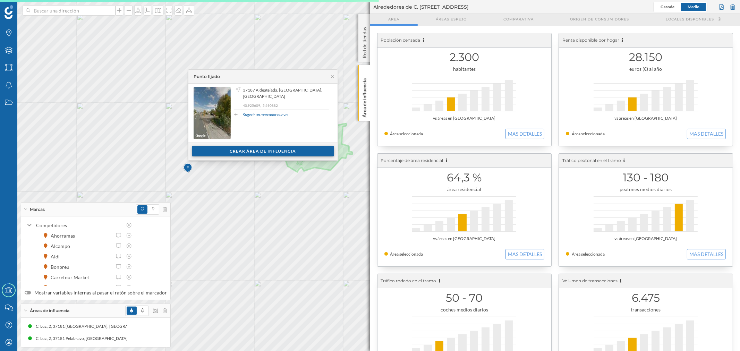
click at [238, 149] on div "Crear área de influencia" at bounding box center [263, 151] width 142 height 10
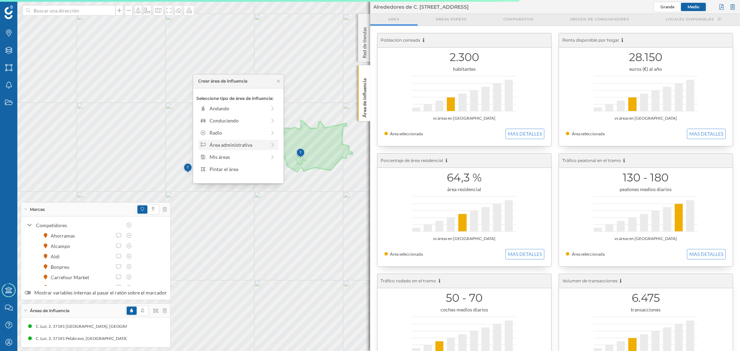
click at [225, 145] on div "Área administrativa" at bounding box center [238, 144] width 57 height 7
click at [216, 136] on div "Municipio" at bounding box center [244, 132] width 68 height 7
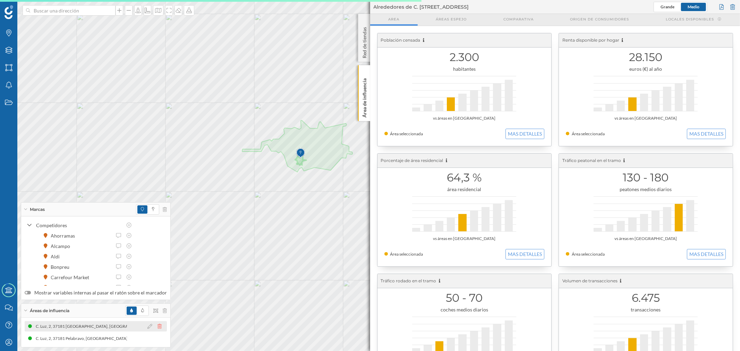
click at [158, 327] on icon at bounding box center [160, 326] width 4 height 5
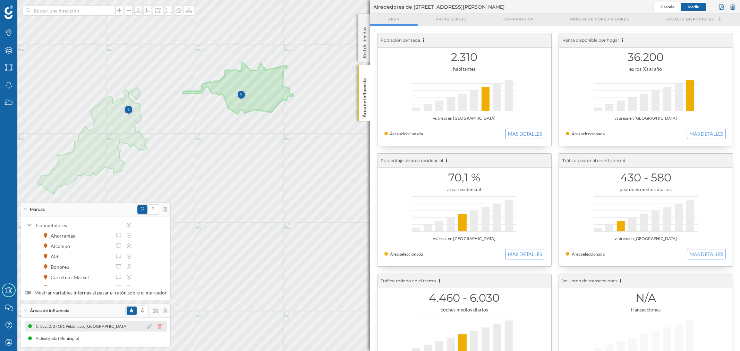
click at [158, 326] on icon at bounding box center [160, 326] width 4 height 5
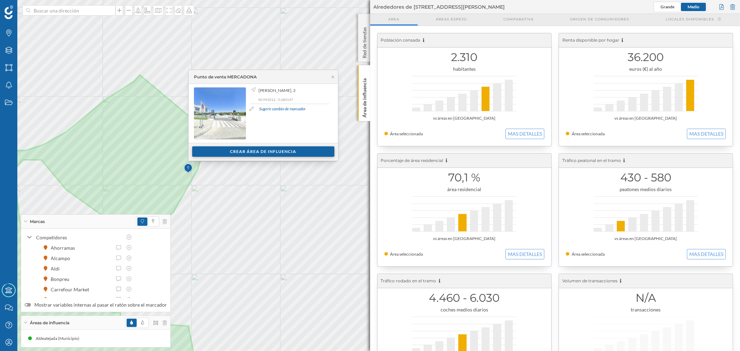
click at [260, 148] on div "Crear área de influencia" at bounding box center [263, 151] width 142 height 10
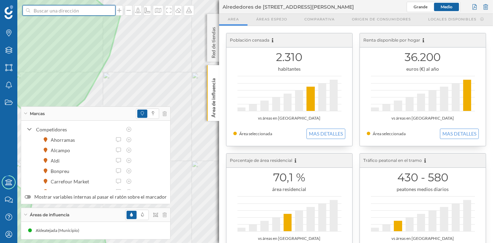
click at [62, 11] on input at bounding box center [69, 10] width 78 height 10
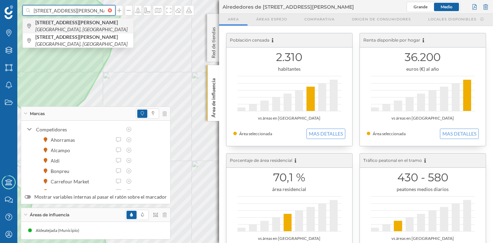
type input "calle ponce de cabrera 2"
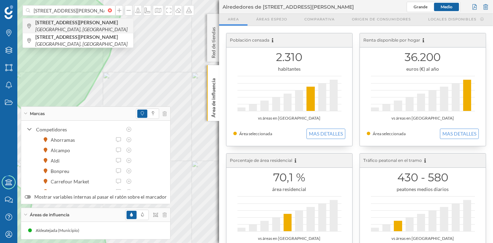
click at [115, 26] on icon "Zamora, España" at bounding box center [81, 29] width 92 height 6
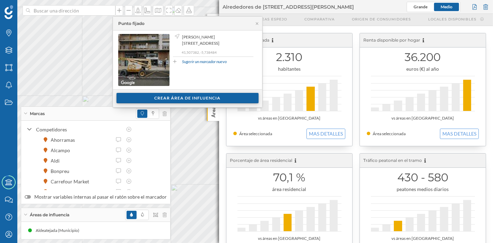
click at [189, 96] on div "Crear área de influencia" at bounding box center [188, 98] width 142 height 10
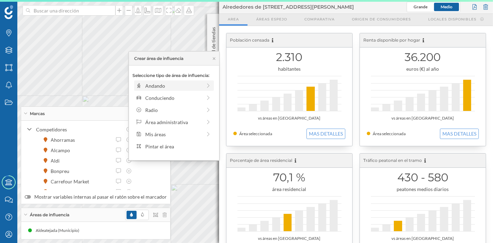
click at [175, 86] on div "Andando" at bounding box center [173, 85] width 57 height 7
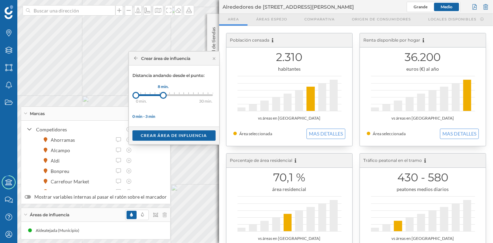
drag, startPoint x: 142, startPoint y: 95, endPoint x: 163, endPoint y: 96, distance: 21.9
click at [163, 96] on div at bounding box center [163, 95] width 7 height 7
click at [171, 136] on div "Crear área de influencia" at bounding box center [174, 135] width 83 height 10
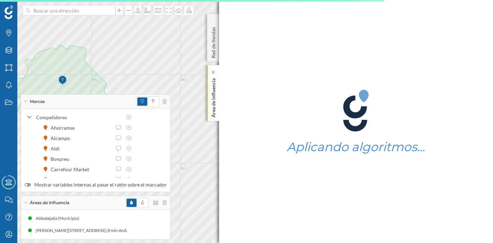
click at [216, 96] on p "Área de influencia" at bounding box center [213, 97] width 7 height 42
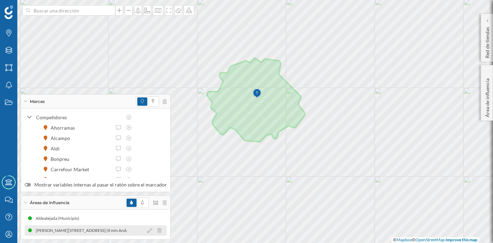
click at [97, 229] on div "C. de Ponce de Cabrera, 2, 49018 Zamora, España (8 min Andando)" at bounding box center [87, 230] width 105 height 7
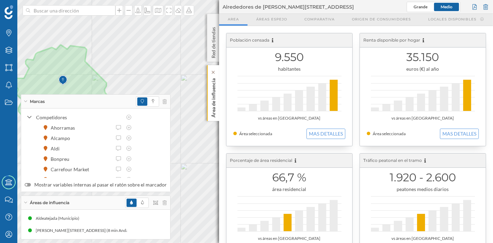
click at [210, 95] on p "Área de influencia" at bounding box center [213, 97] width 7 height 42
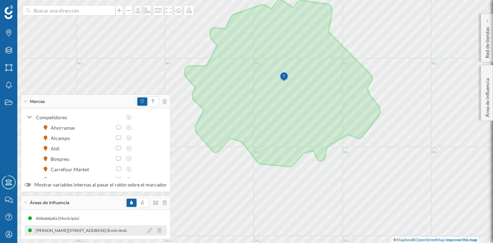
click at [120, 230] on div "C. de Ponce de Cabrera, 2, 49018 Zamora, España (8 min Andando)" at bounding box center [87, 230] width 105 height 7
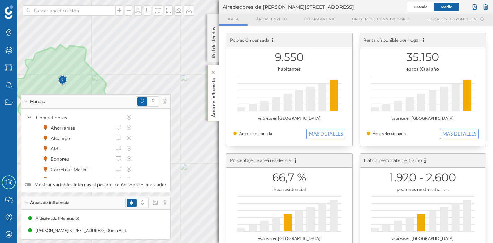
click at [216, 93] on p "Área de influencia" at bounding box center [213, 97] width 7 height 42
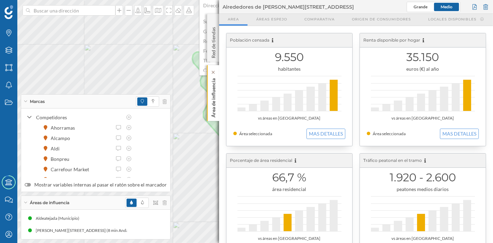
click at [217, 95] on p "Área de influencia" at bounding box center [213, 97] width 7 height 42
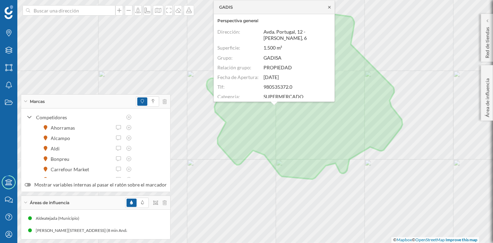
click at [330, 8] on icon at bounding box center [329, 7] width 5 height 4
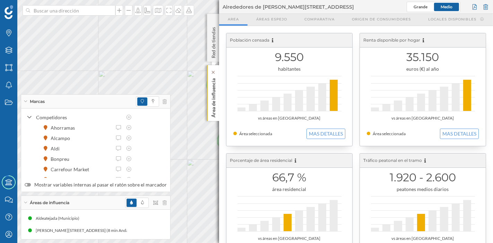
click at [216, 97] on p "Área de influencia" at bounding box center [213, 97] width 7 height 42
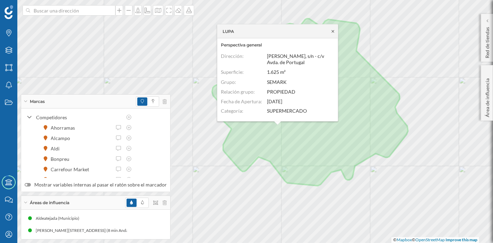
click at [334, 31] on icon at bounding box center [333, 31] width 2 height 2
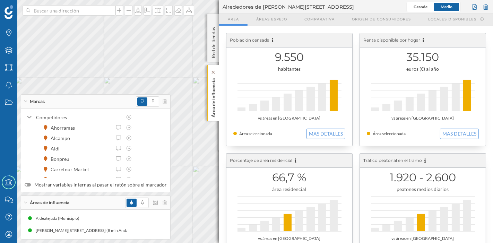
click at [216, 104] on p "Área de influencia" at bounding box center [213, 97] width 7 height 42
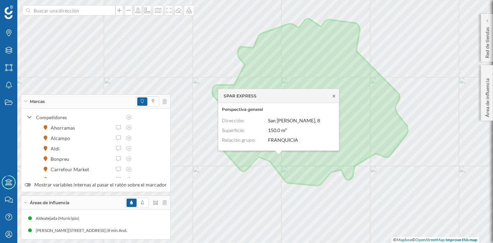
click at [333, 98] on icon at bounding box center [334, 96] width 5 height 4
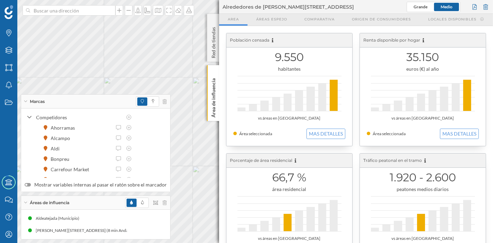
click at [277, 134] on div "Marcas Capas Áreas Notificaciones Estados Academy Contacta con nosotros Centro …" at bounding box center [246, 121] width 493 height 243
click at [215, 85] on p "Área de influencia" at bounding box center [213, 97] width 7 height 42
click at [215, 94] on p "Área de influencia" at bounding box center [213, 97] width 7 height 42
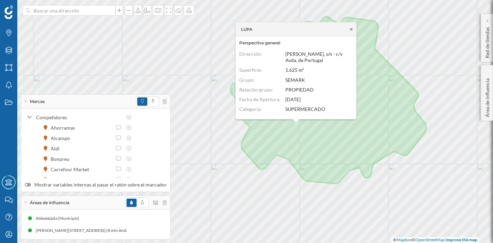
click at [352, 29] on icon at bounding box center [351, 29] width 2 height 2
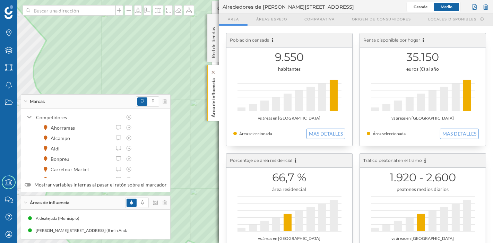
click at [218, 89] on div "Área de influencia" at bounding box center [213, 93] width 12 height 56
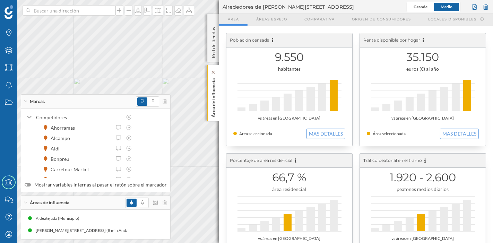
click at [214, 94] on p "Área de influencia" at bounding box center [213, 97] width 7 height 42
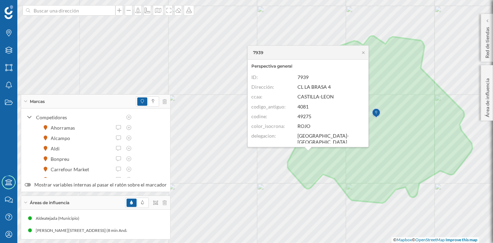
click at [378, 120] on img at bounding box center [376, 114] width 9 height 14
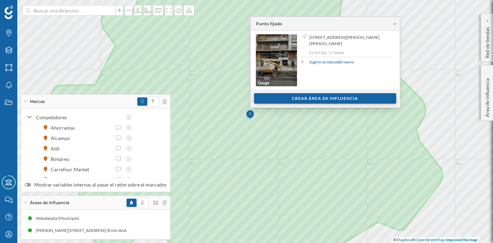
click at [295, 100] on div "Crear área de influencia" at bounding box center [325, 98] width 142 height 10
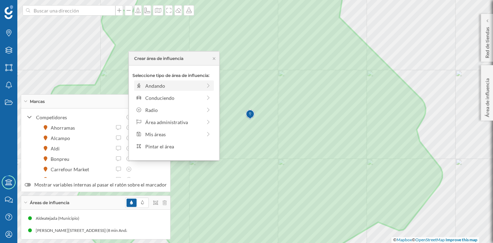
click at [175, 84] on div "Andando" at bounding box center [173, 85] width 57 height 7
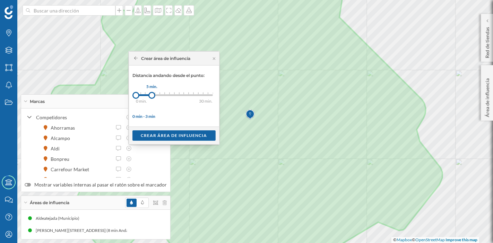
drag, startPoint x: 143, startPoint y: 98, endPoint x: 152, endPoint y: 97, distance: 9.4
click at [152, 97] on div at bounding box center [152, 95] width 7 height 7
click at [175, 137] on div "Crear área de influencia" at bounding box center [174, 135] width 83 height 10
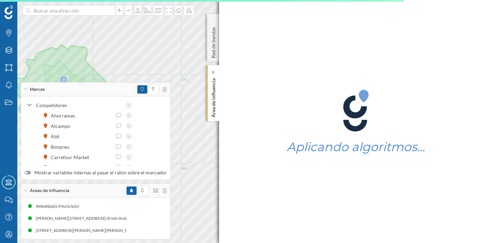
click at [214, 113] on p "Área de influencia" at bounding box center [213, 97] width 7 height 42
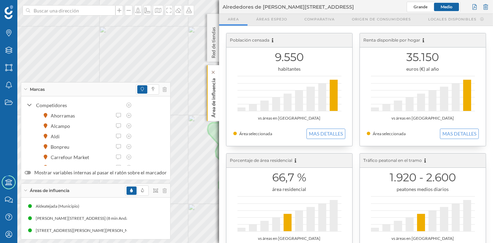
click at [208, 106] on div "Área de influencia" at bounding box center [213, 93] width 12 height 56
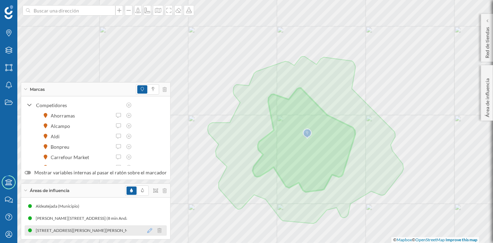
click at [147, 230] on icon at bounding box center [149, 230] width 5 height 5
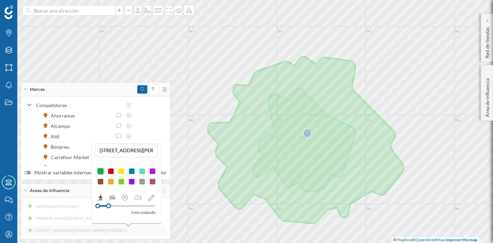
click at [123, 171] on div at bounding box center [121, 171] width 7 height 7
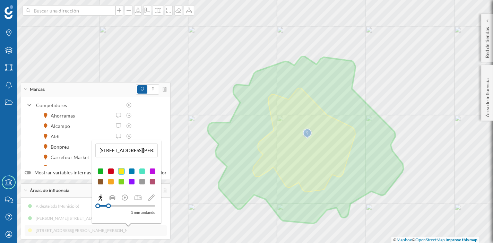
click at [78, 214] on div "Aldeatejada (Municipio) C. de Ponce de Cabrera, 2, 49018 Zamora, España (8 min …" at bounding box center [96, 218] width 142 height 35
